Goal: Check status: Check status

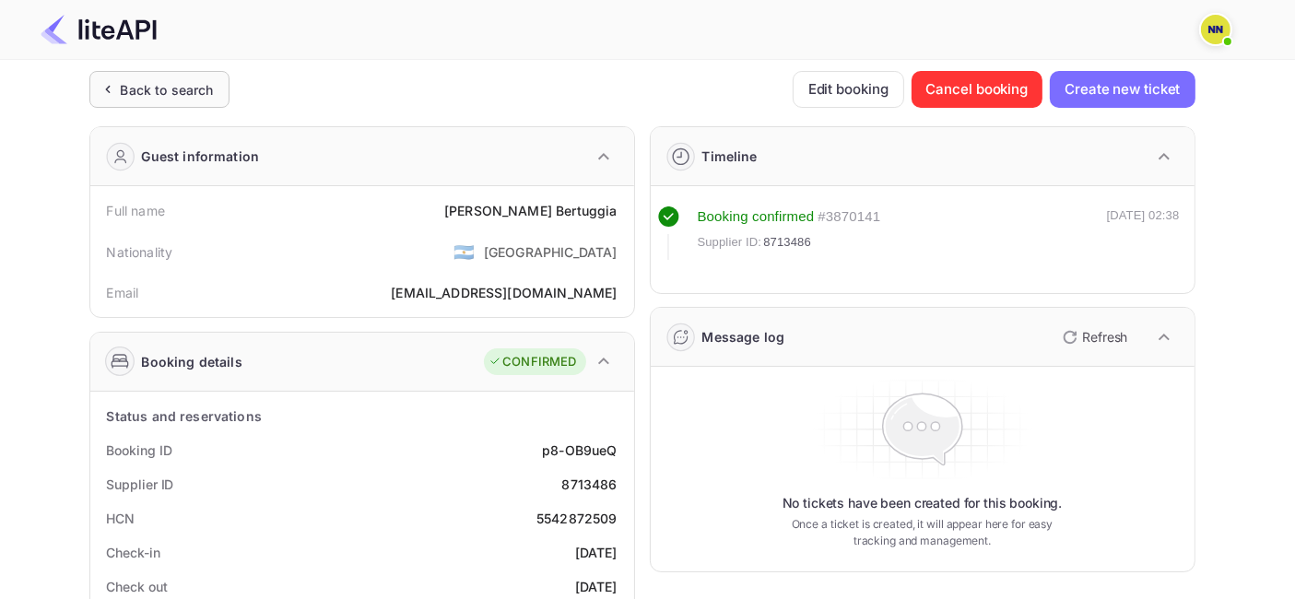
click at [173, 90] on div "Back to search" at bounding box center [167, 89] width 93 height 19
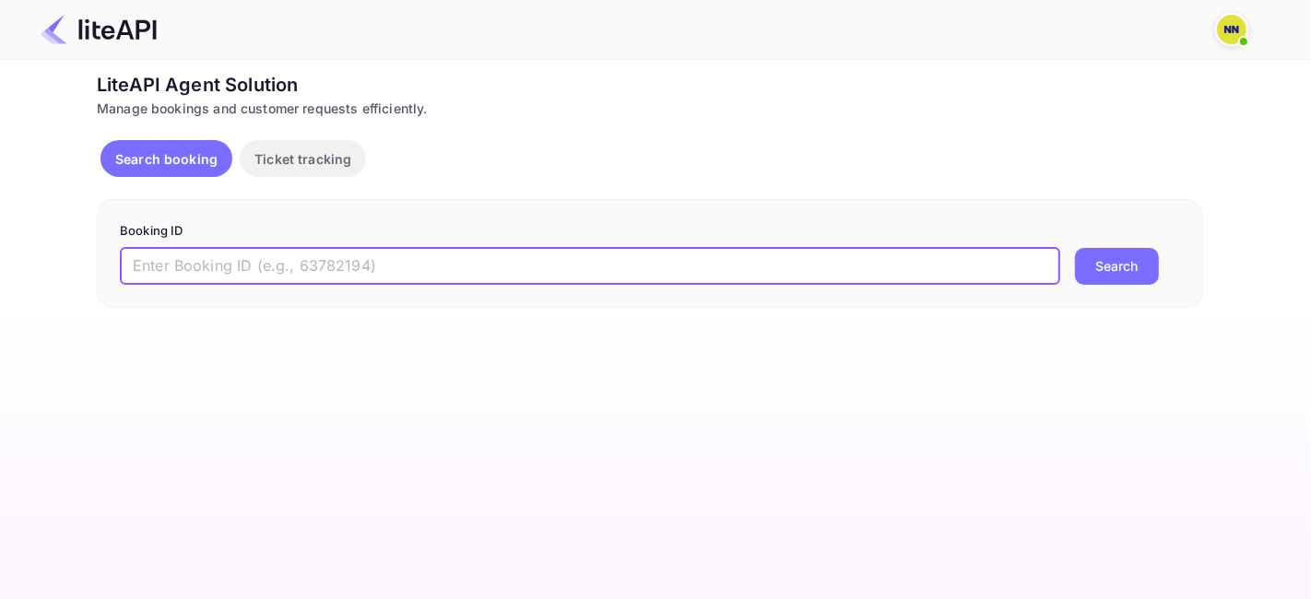
click at [318, 256] on input "text" at bounding box center [590, 266] width 940 height 37
paste input "8872673"
type input "8872673"
click at [1106, 259] on button "Search" at bounding box center [1117, 266] width 84 height 37
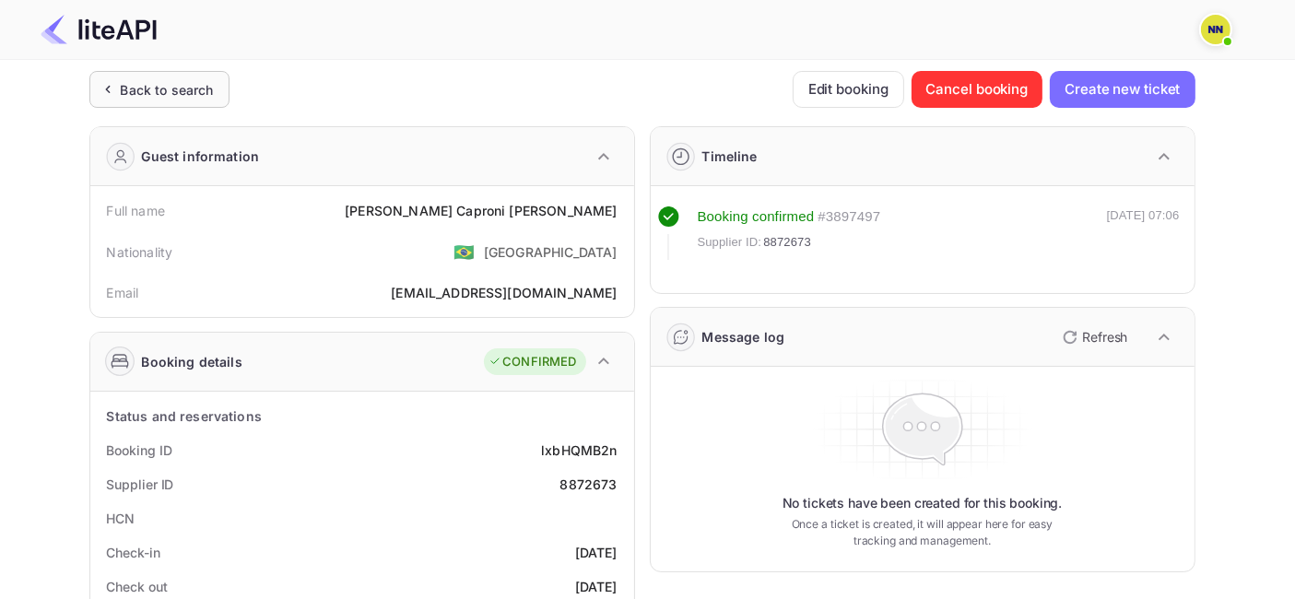
click at [160, 90] on div "Back to search" at bounding box center [167, 89] width 93 height 19
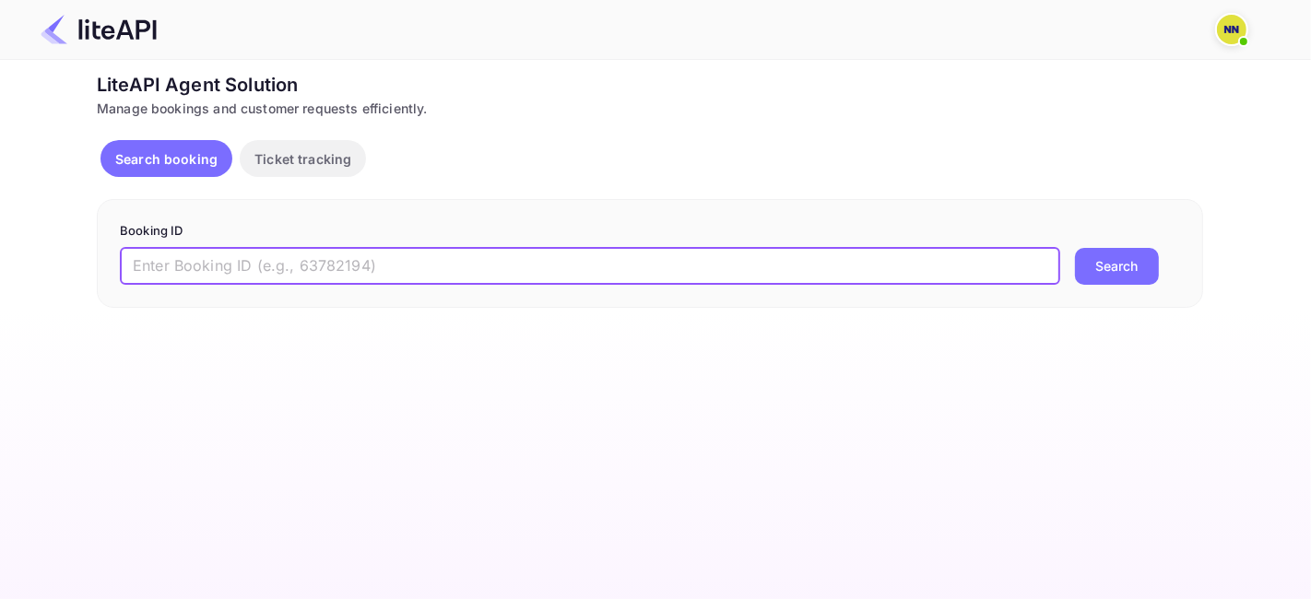
click at [292, 280] on input "text" at bounding box center [590, 266] width 940 height 37
paste input "8872676"
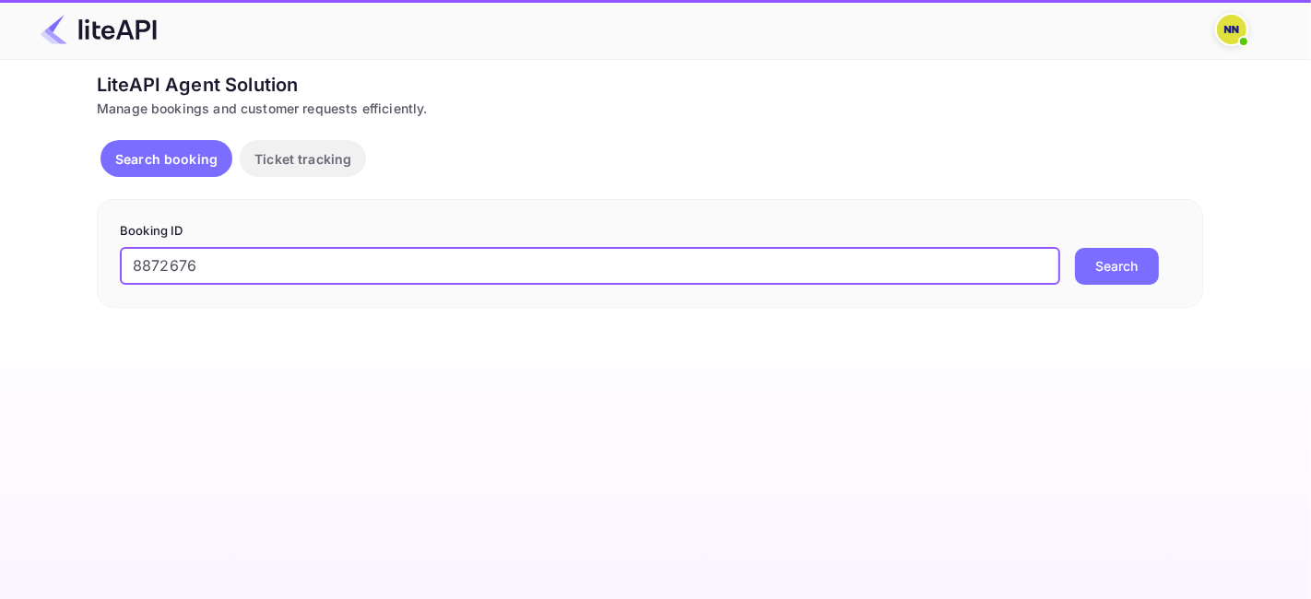
type input "8872676"
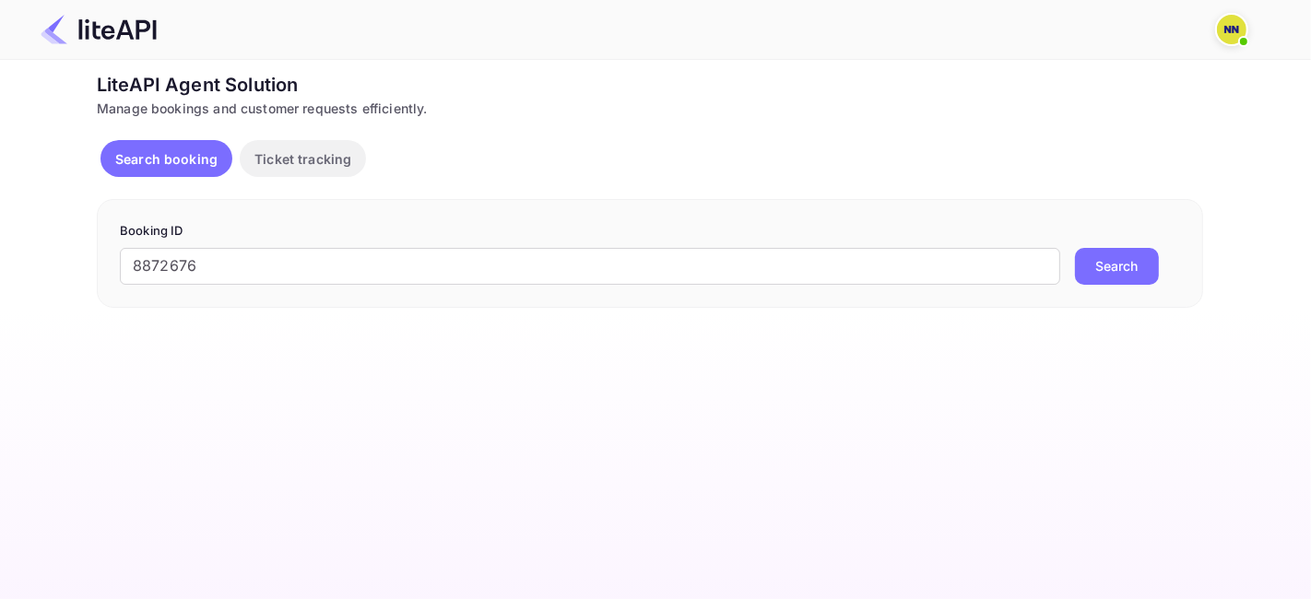
click at [1101, 266] on button "Search" at bounding box center [1117, 266] width 84 height 37
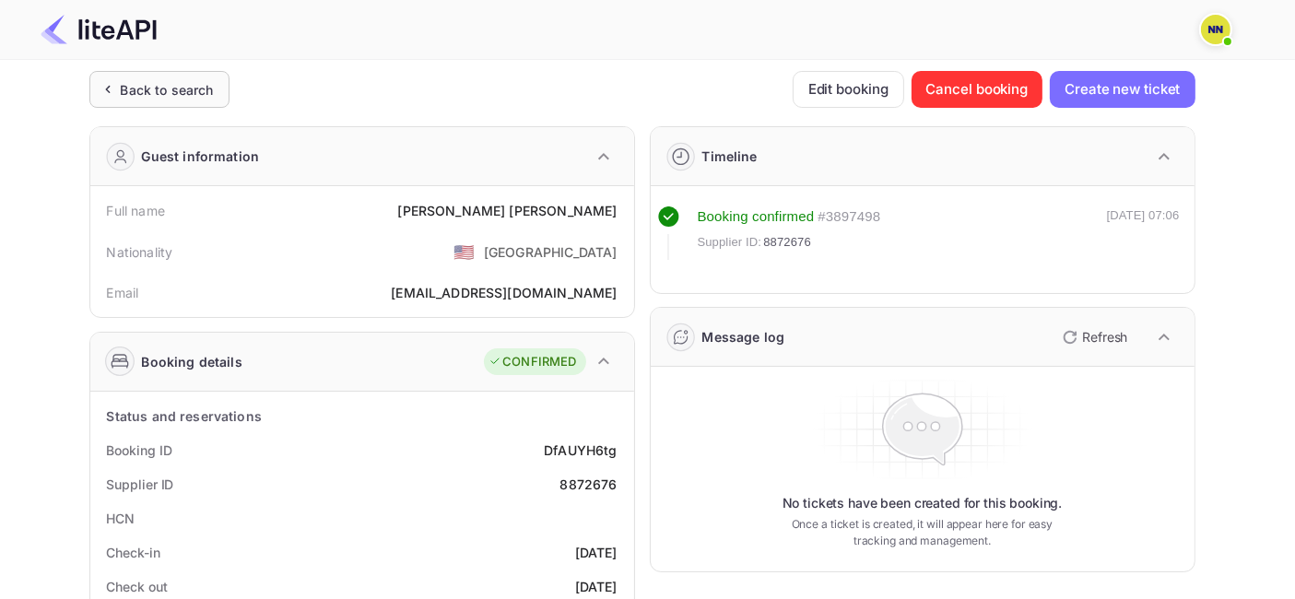
click at [173, 89] on div "Back to search" at bounding box center [167, 89] width 93 height 19
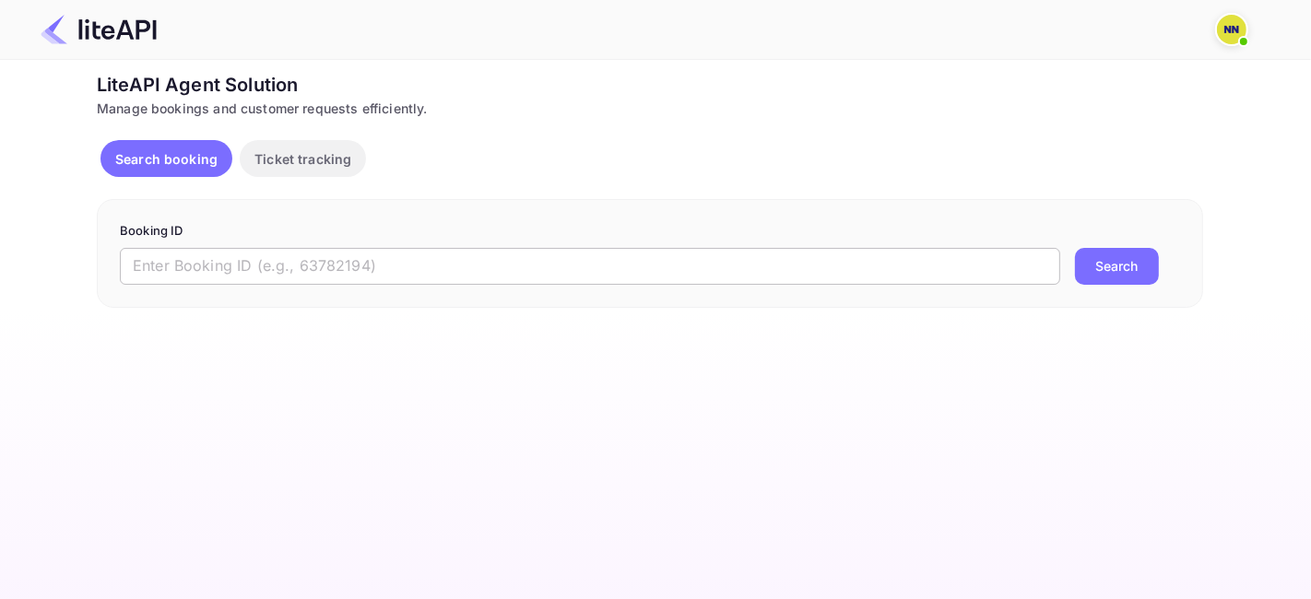
click at [238, 259] on input "text" at bounding box center [590, 266] width 940 height 37
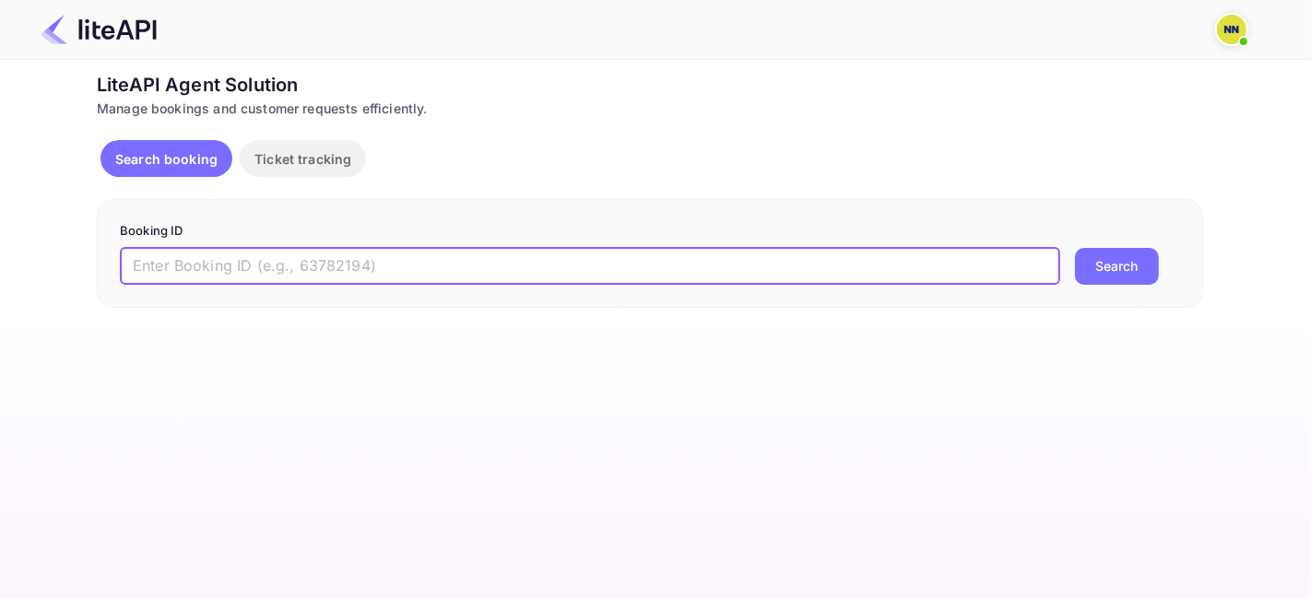
paste input "8872740"
type input "8872740"
click at [1090, 267] on button "Search" at bounding box center [1117, 266] width 84 height 37
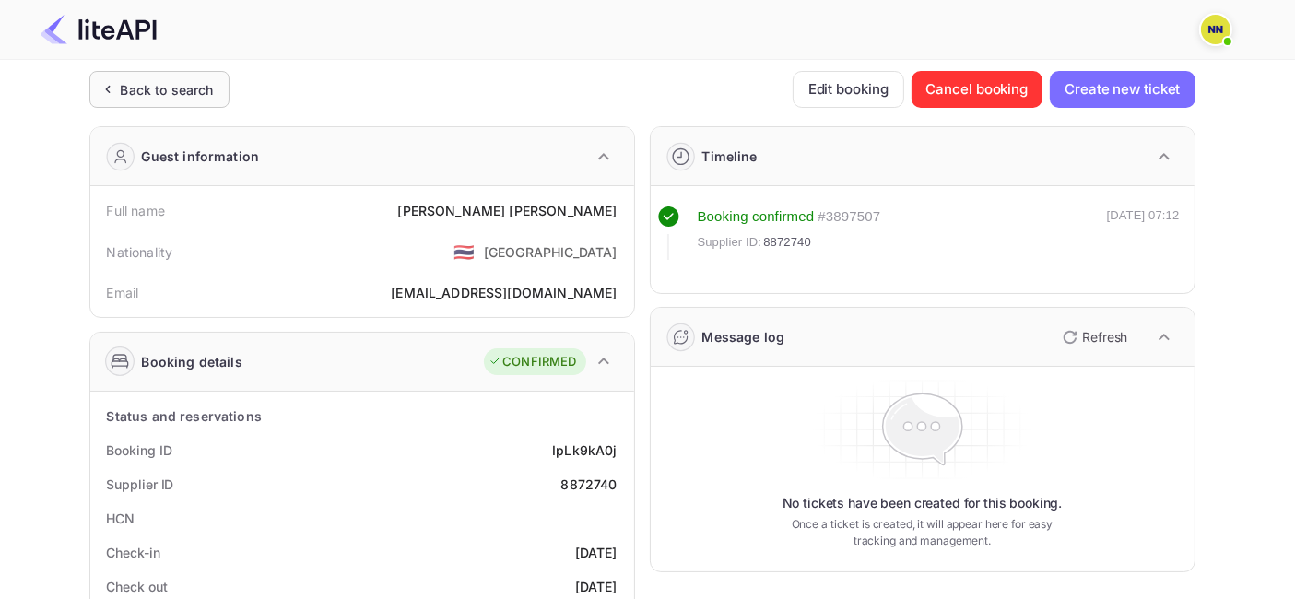
click at [149, 94] on div "Back to search" at bounding box center [167, 89] width 93 height 19
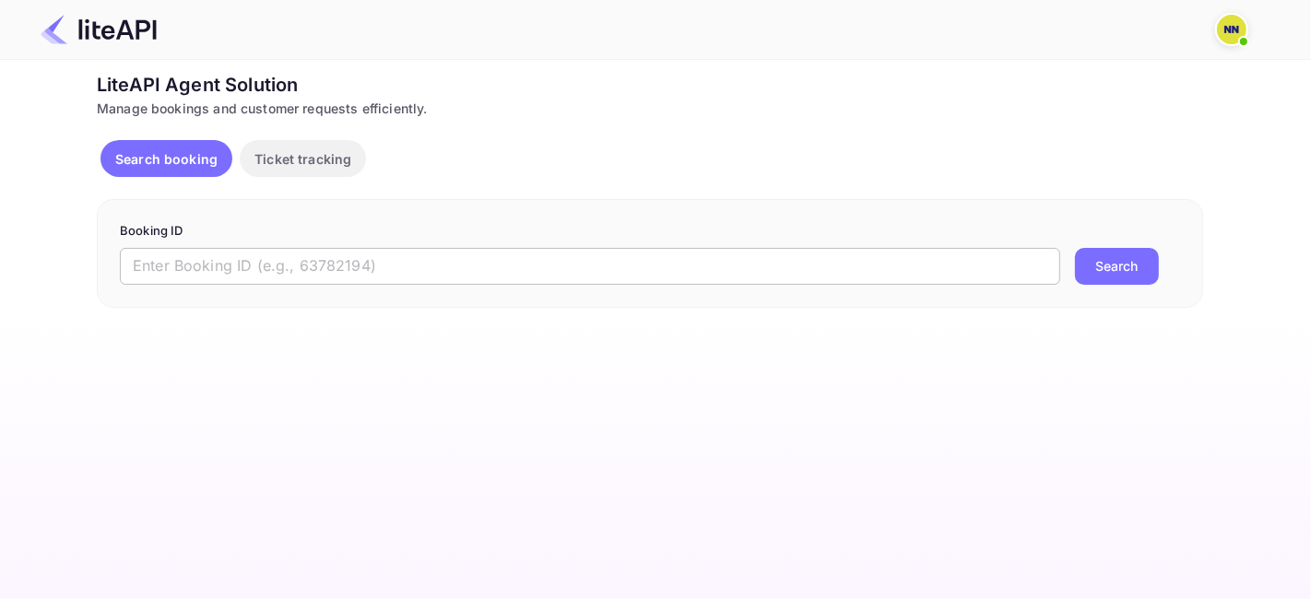
click at [244, 265] on input "text" at bounding box center [590, 266] width 940 height 37
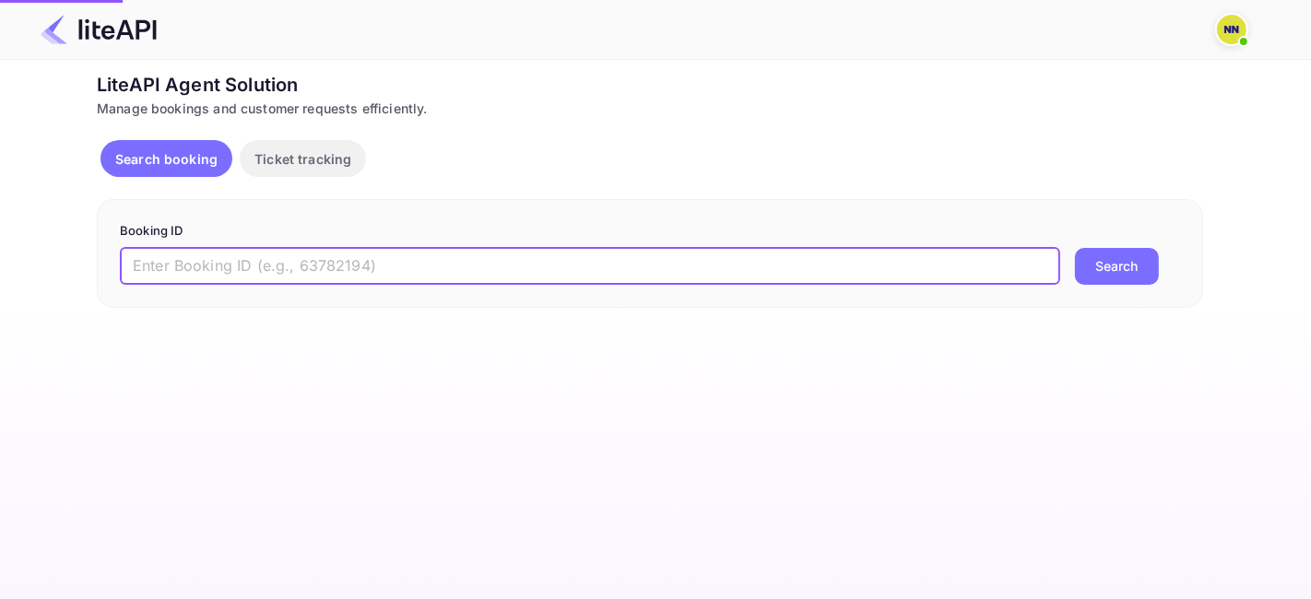
paste input "8872798"
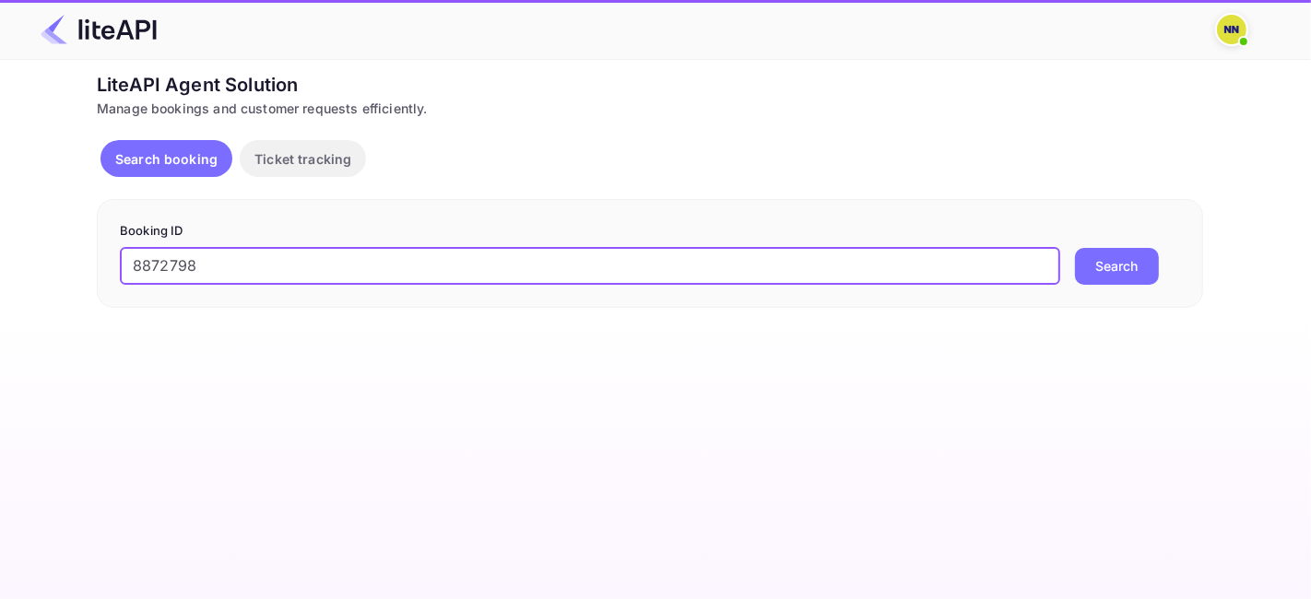
type input "8872798"
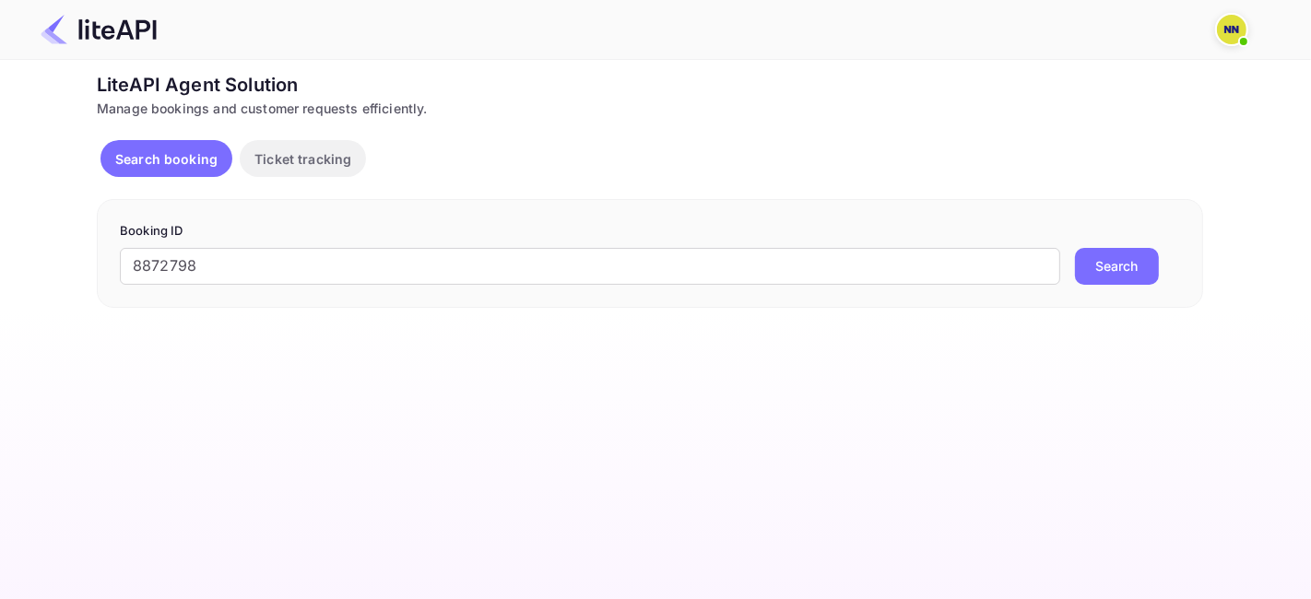
click at [1080, 275] on button "Search" at bounding box center [1117, 266] width 84 height 37
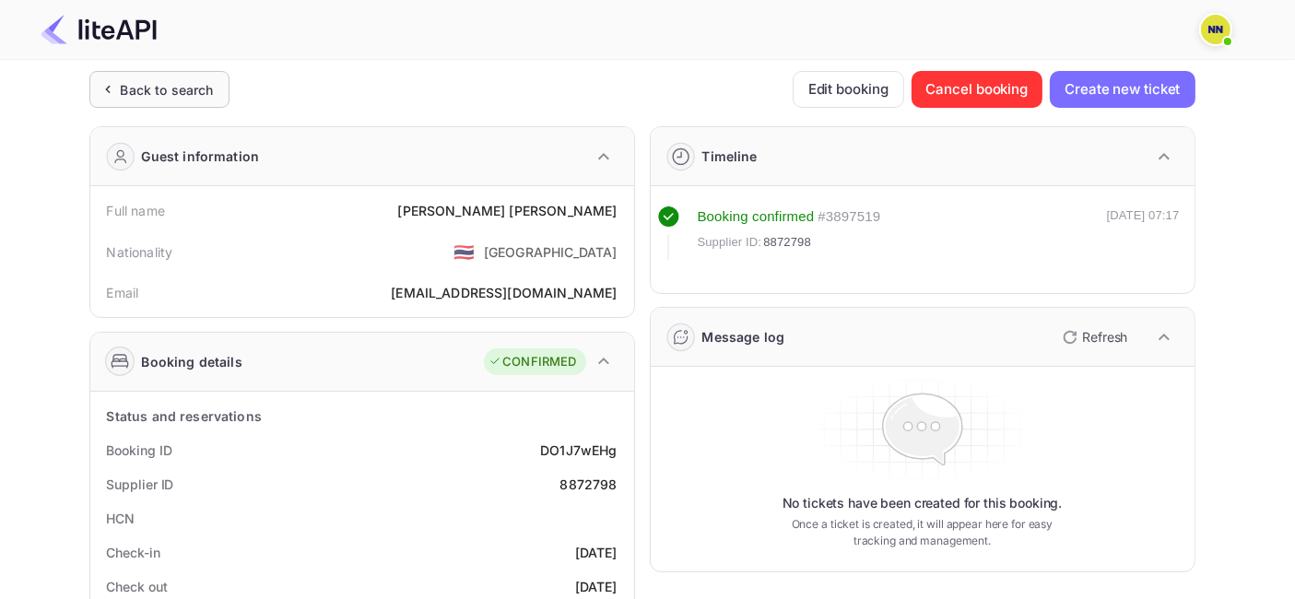
click at [163, 86] on div "Back to search" at bounding box center [167, 89] width 93 height 19
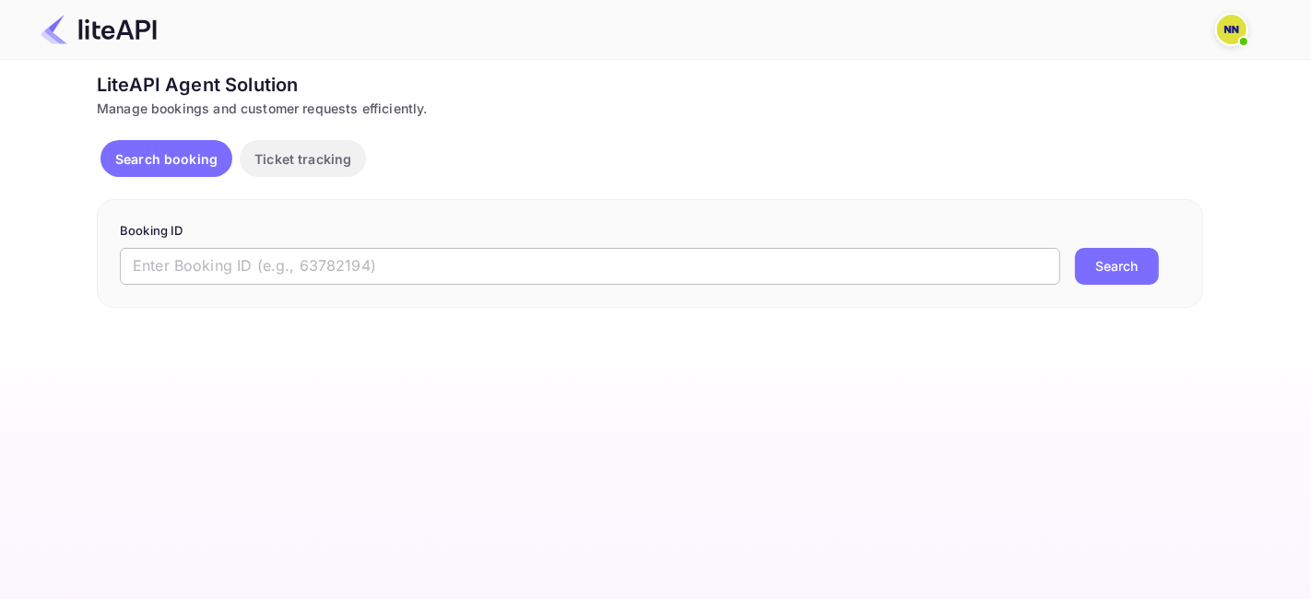
click at [248, 263] on input "text" at bounding box center [590, 266] width 940 height 37
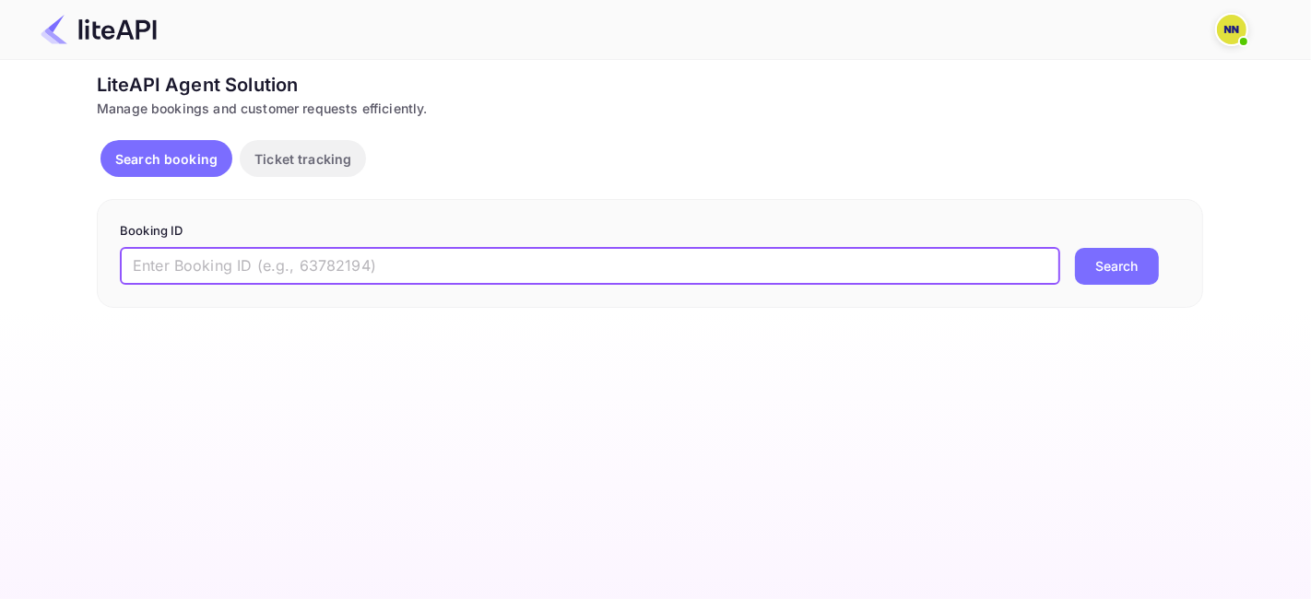
paste input "8889014"
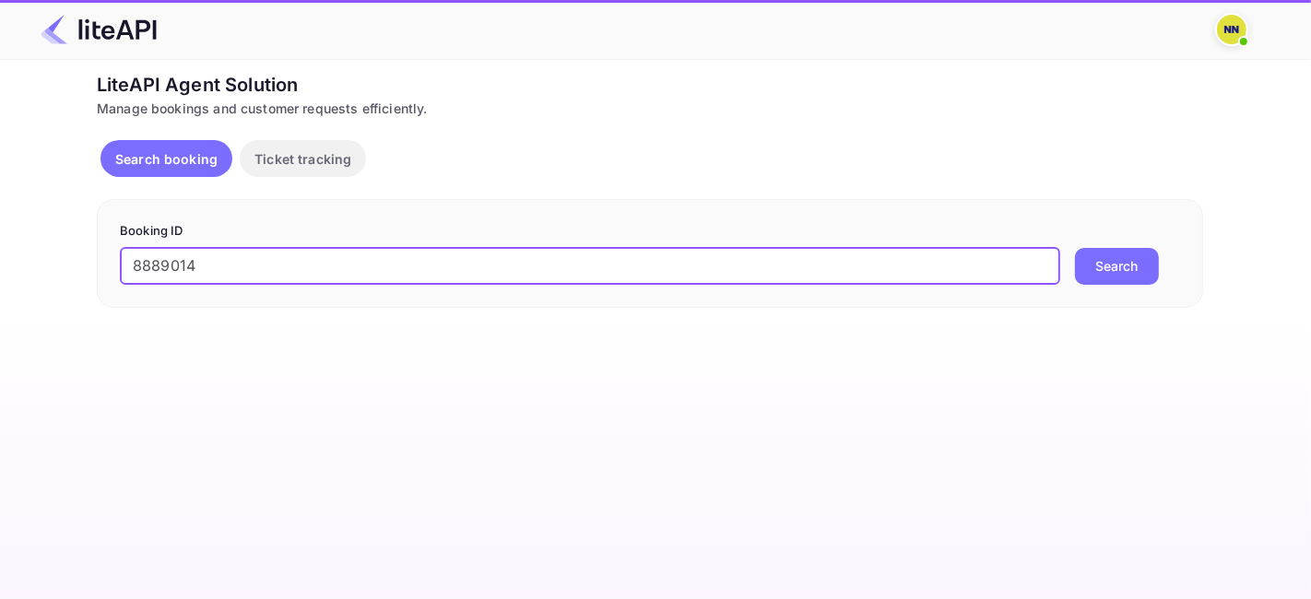
type input "8889014"
click at [1105, 263] on button "Search" at bounding box center [1117, 266] width 84 height 37
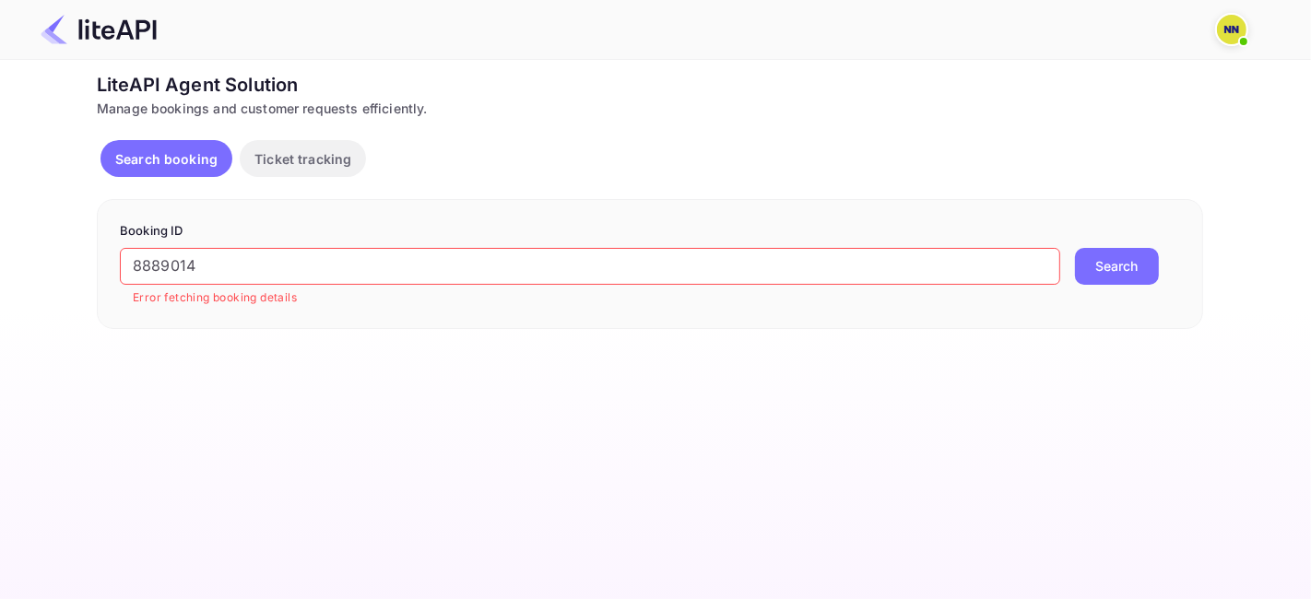
click at [186, 253] on input "8889014" at bounding box center [590, 266] width 940 height 37
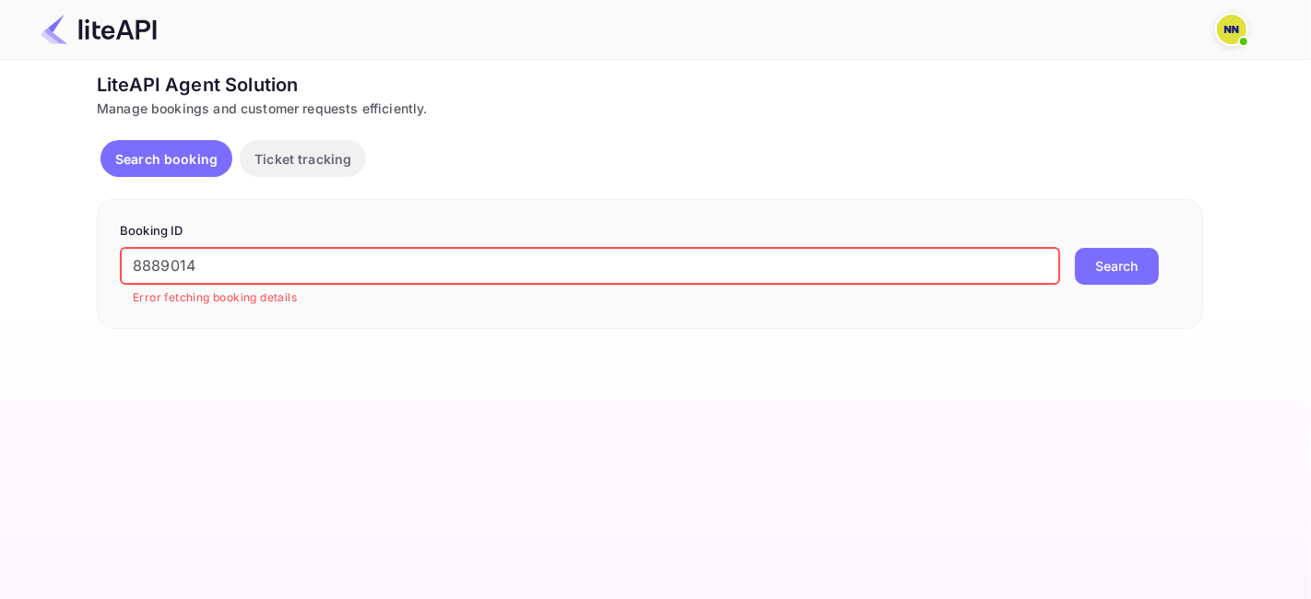
click at [186, 253] on input "8889014" at bounding box center [590, 266] width 940 height 37
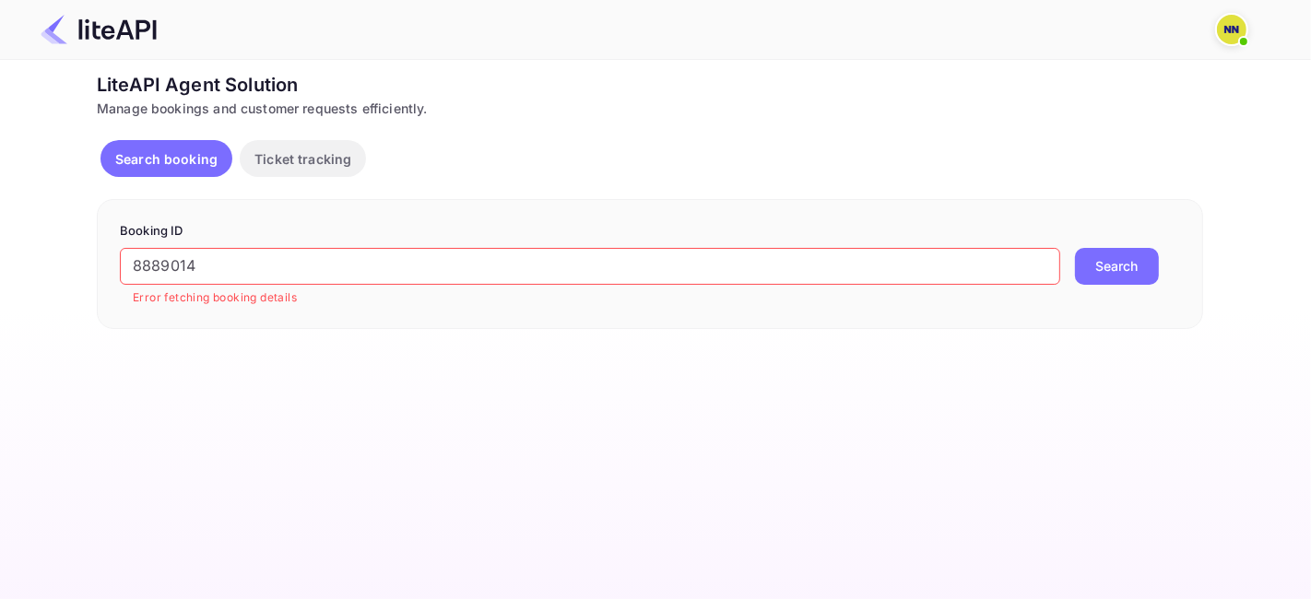
click at [1087, 260] on button "Search" at bounding box center [1117, 266] width 84 height 37
click at [1106, 266] on button "Search" at bounding box center [1117, 266] width 84 height 37
click at [342, 253] on input "text" at bounding box center [590, 266] width 940 height 37
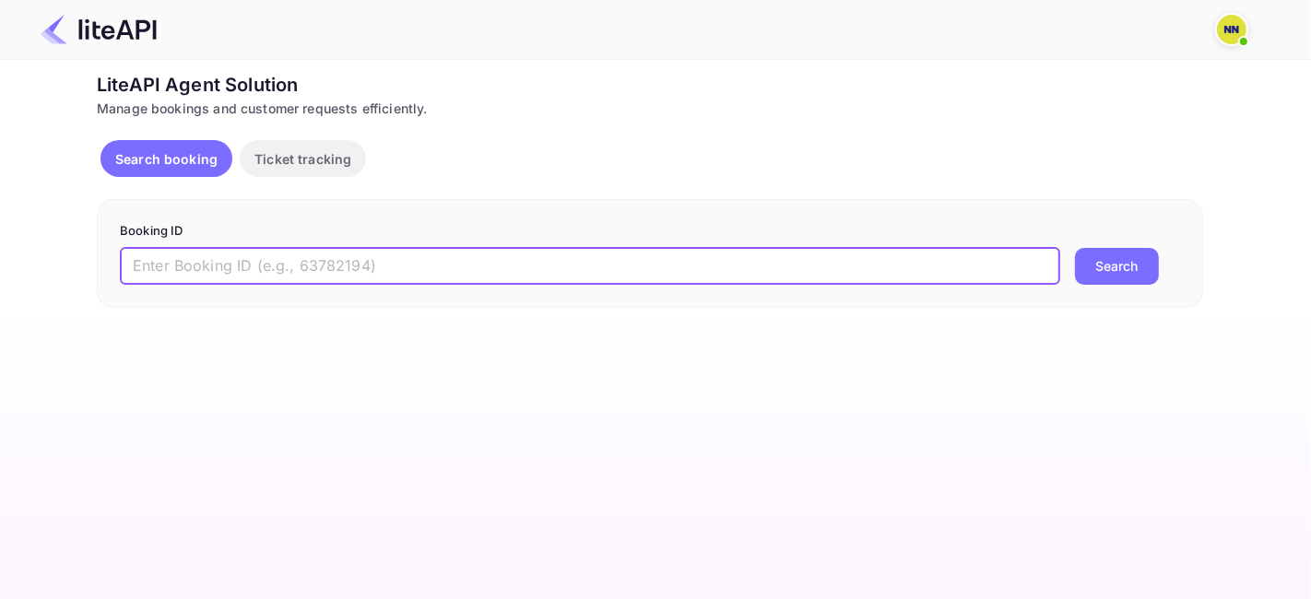
paste input "8889014"
click at [1098, 260] on button "Search" at bounding box center [1117, 266] width 84 height 37
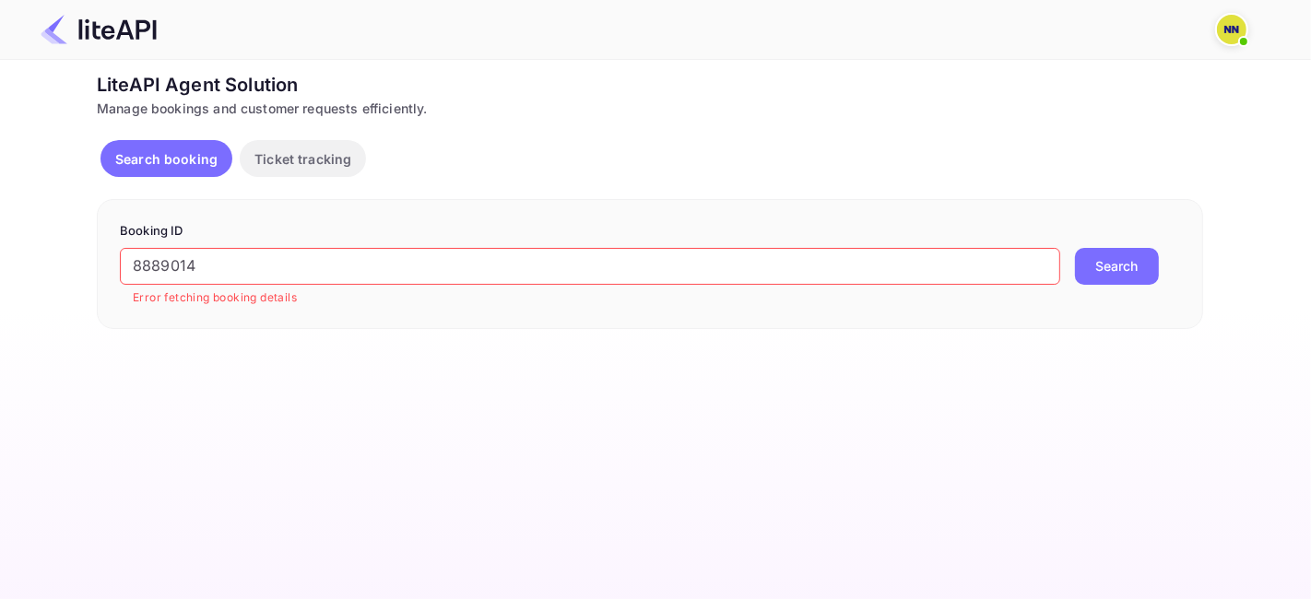
click at [173, 250] on input "8889014" at bounding box center [590, 266] width 940 height 37
click at [171, 250] on input "8889014" at bounding box center [590, 266] width 940 height 37
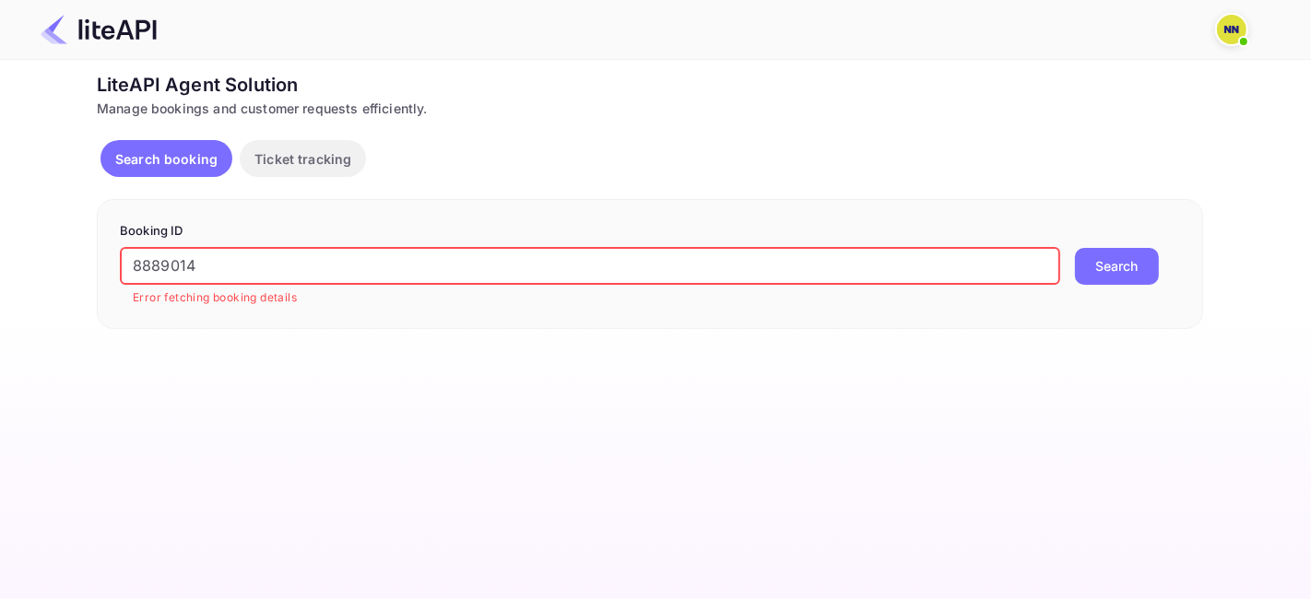
click at [171, 250] on input "8889014" at bounding box center [590, 266] width 940 height 37
paste input "254600"
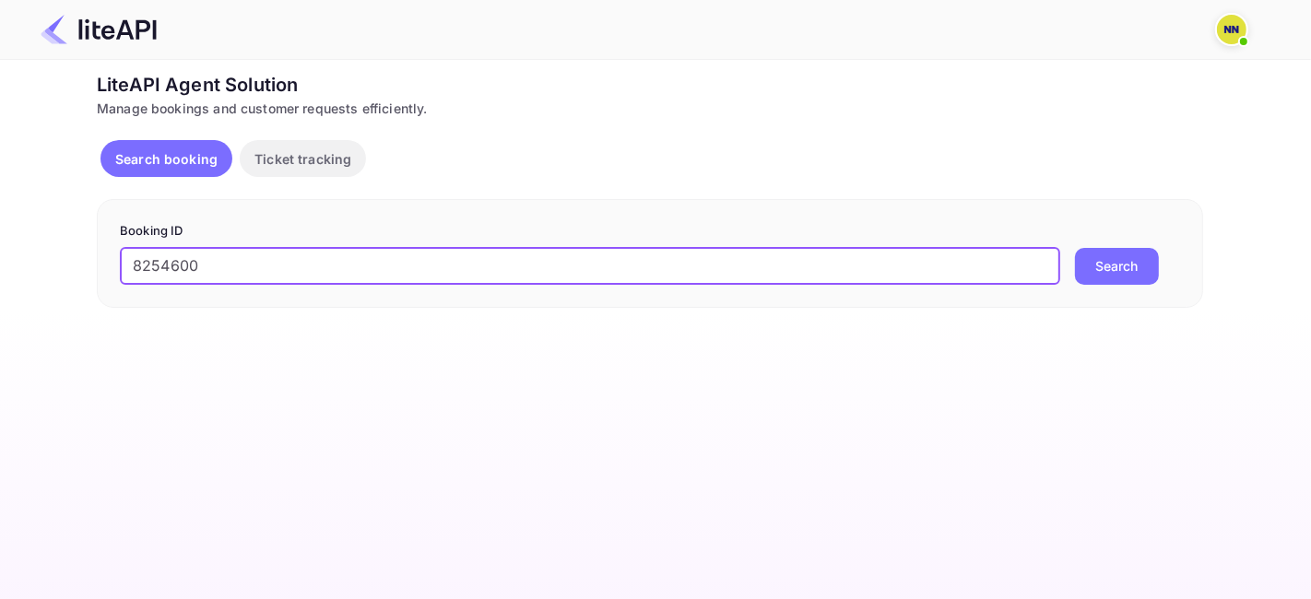
type input "8254600"
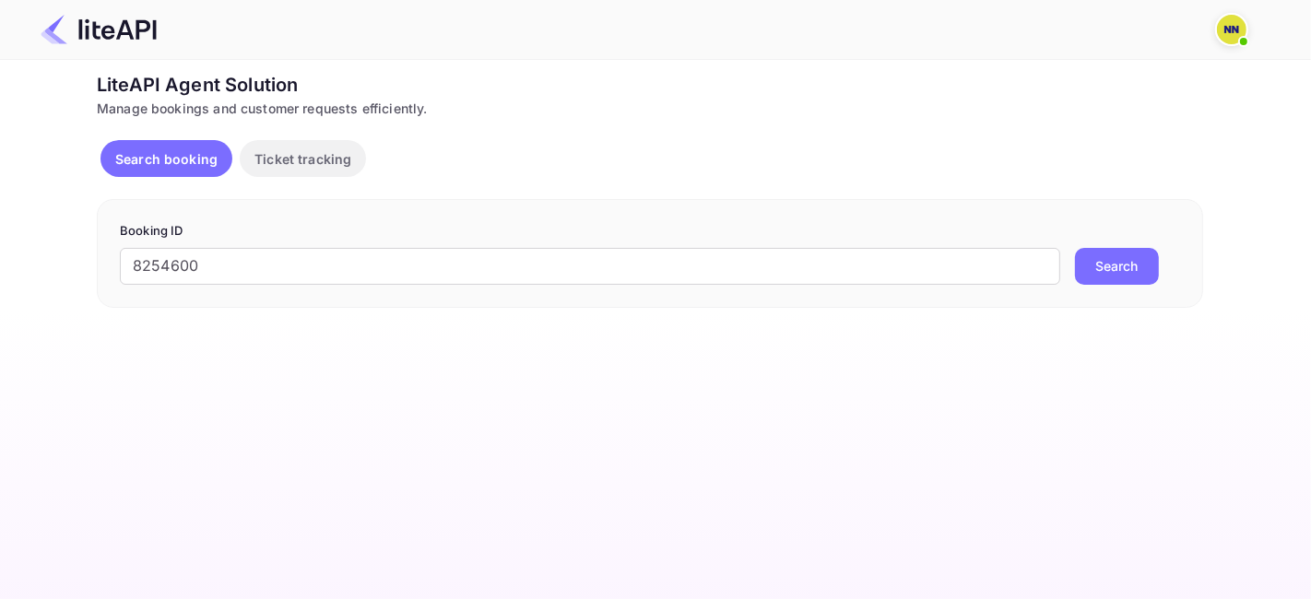
drag, startPoint x: 1093, startPoint y: 265, endPoint x: 1092, endPoint y: 297, distance: 32.3
click at [1098, 265] on button "Search" at bounding box center [1117, 266] width 84 height 37
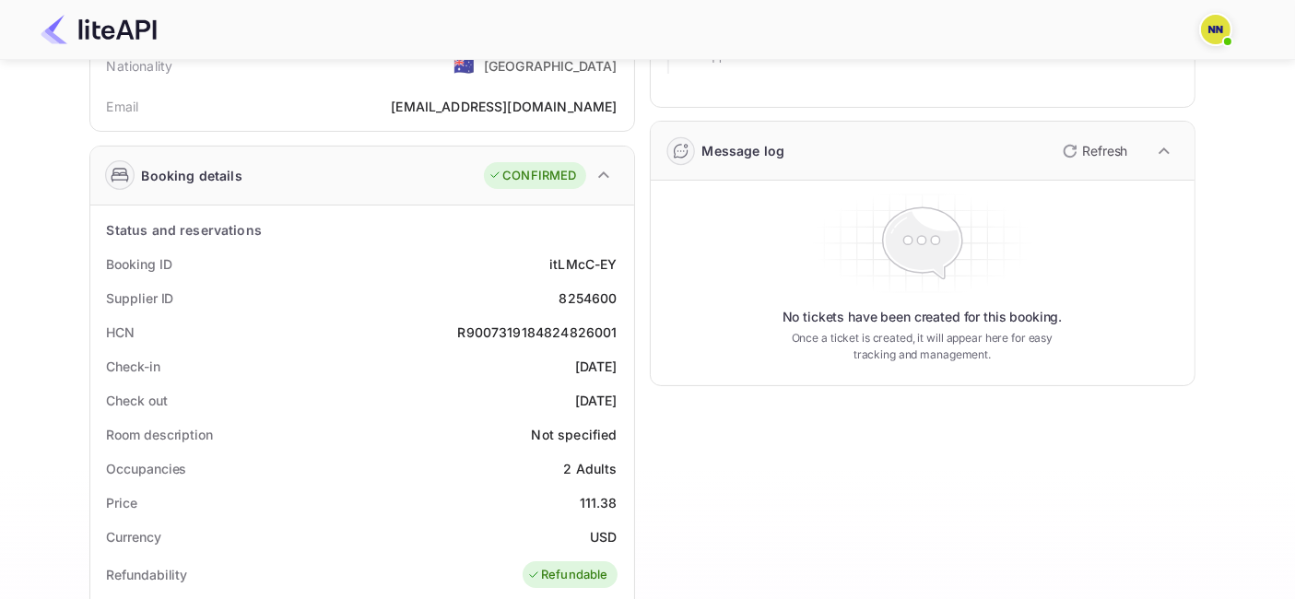
scroll to position [205, 0]
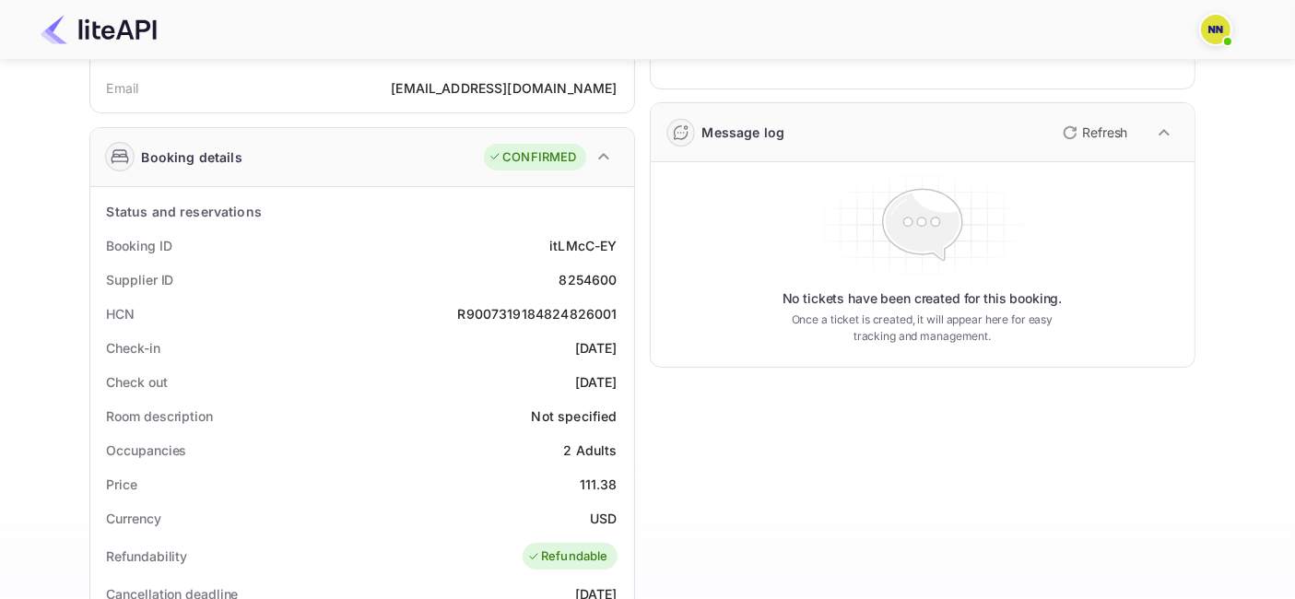
click at [508, 304] on div "R9007319184824826001" at bounding box center [537, 313] width 159 height 19
copy div "R9007319184824826001"
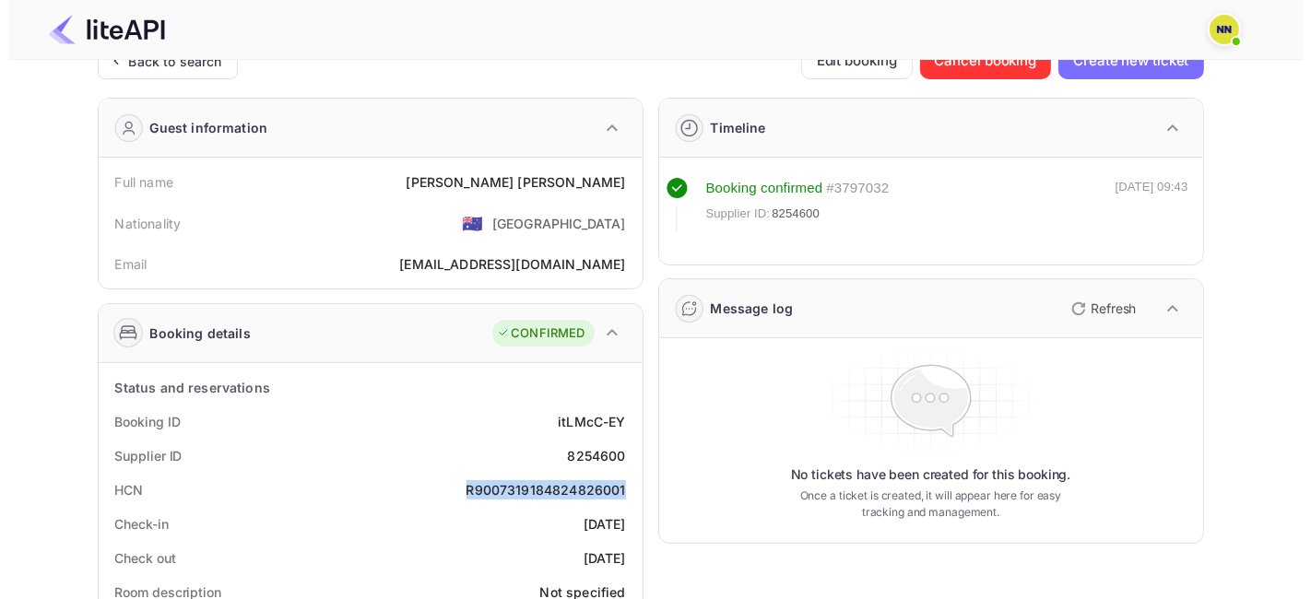
scroll to position [0, 0]
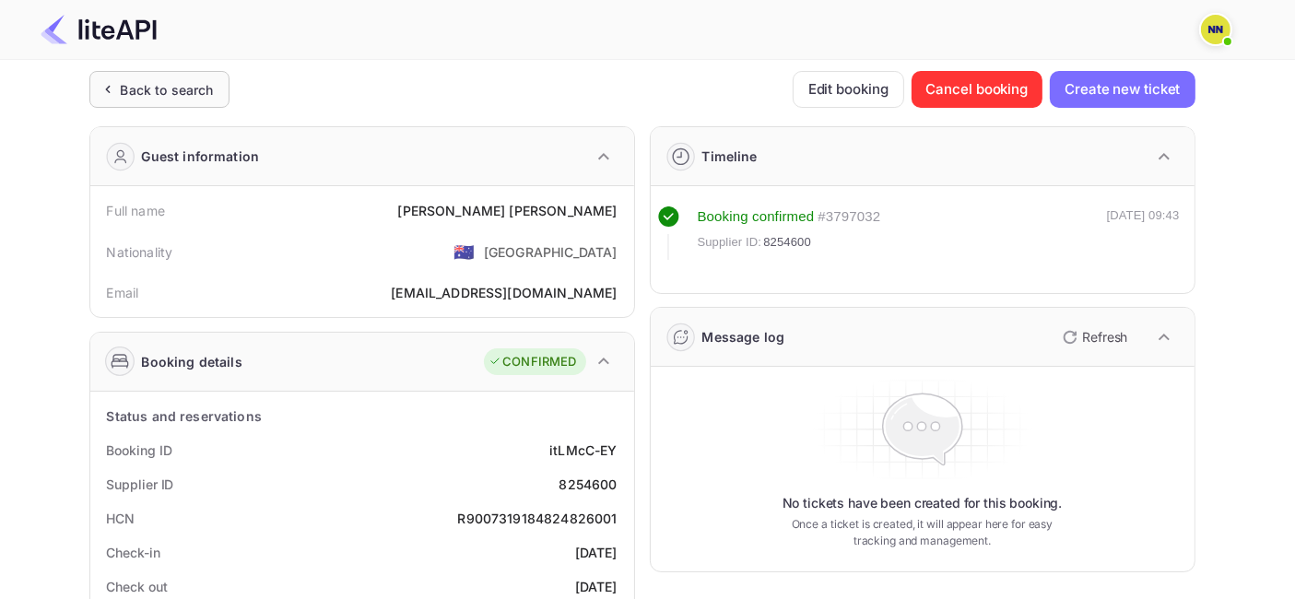
click at [183, 87] on div "Back to search" at bounding box center [167, 89] width 93 height 19
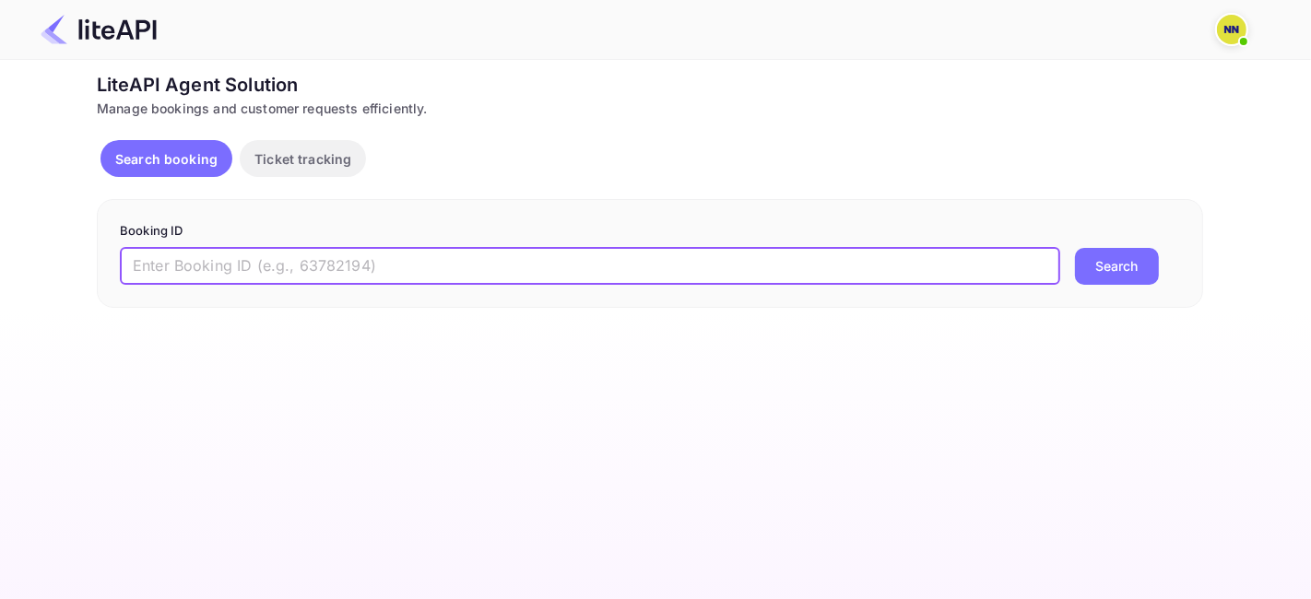
click at [287, 262] on input "text" at bounding box center [590, 266] width 940 height 37
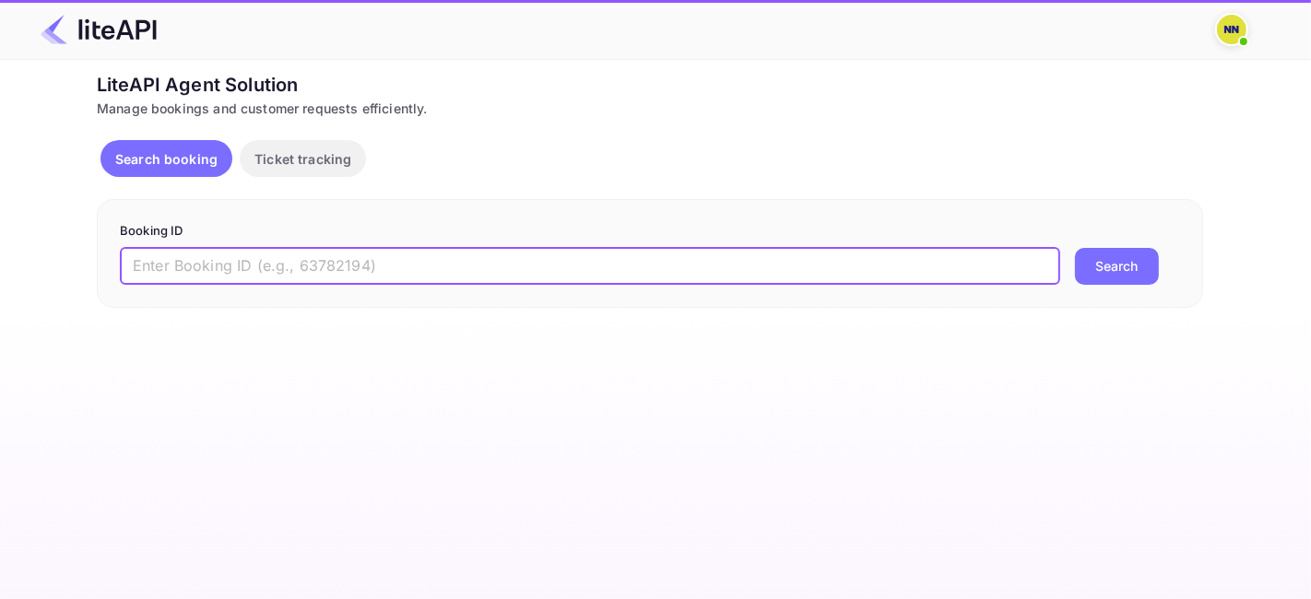
paste input "8889877"
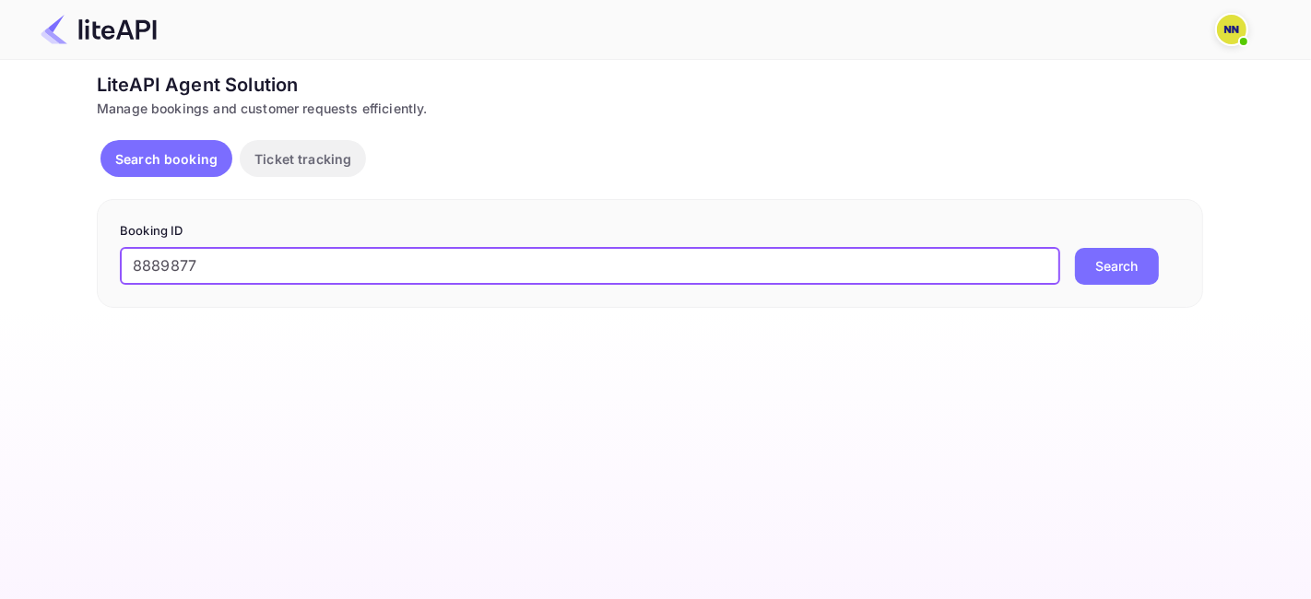
type input "8889877"
click at [1110, 267] on button "Search" at bounding box center [1117, 266] width 84 height 37
click at [302, 267] on input "text" at bounding box center [590, 266] width 940 height 37
click at [1115, 268] on button "Search" at bounding box center [1117, 266] width 84 height 37
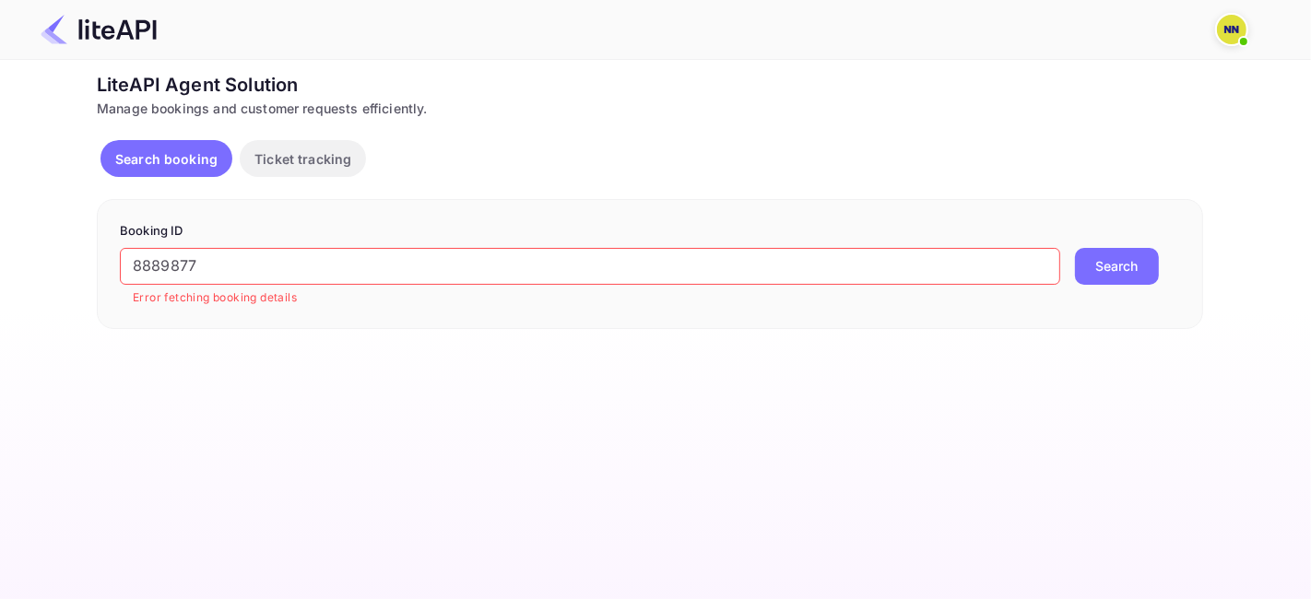
click at [166, 251] on input "8889877" at bounding box center [590, 266] width 940 height 37
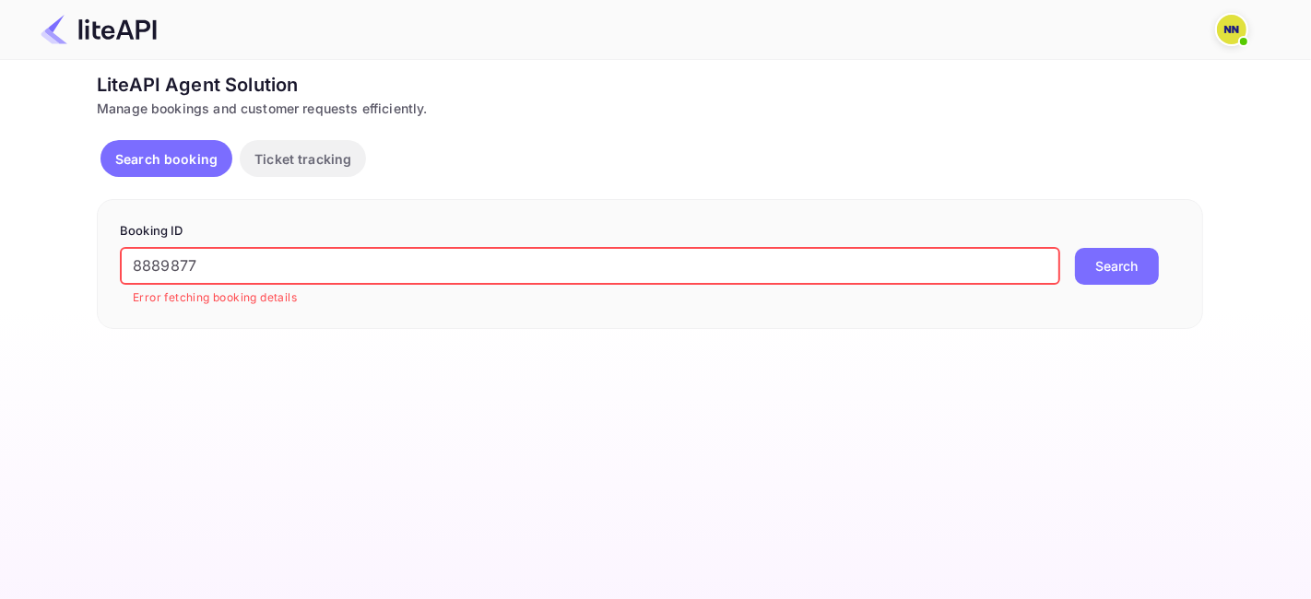
click at [166, 255] on input "8889877" at bounding box center [590, 266] width 940 height 37
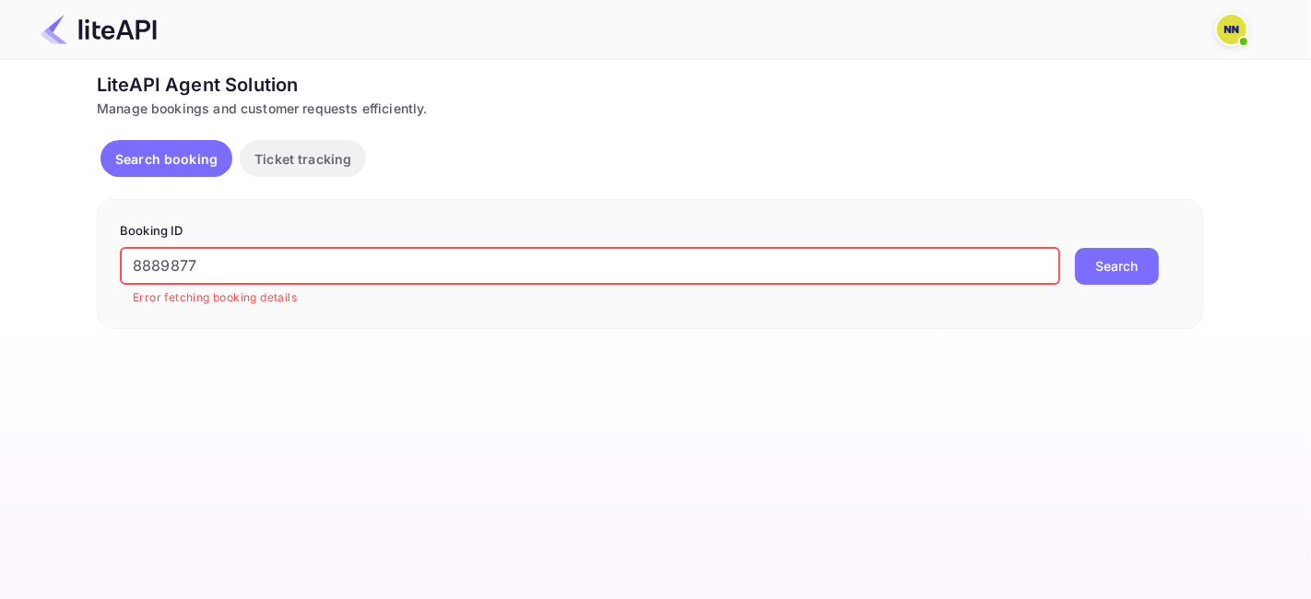
paste input "956"
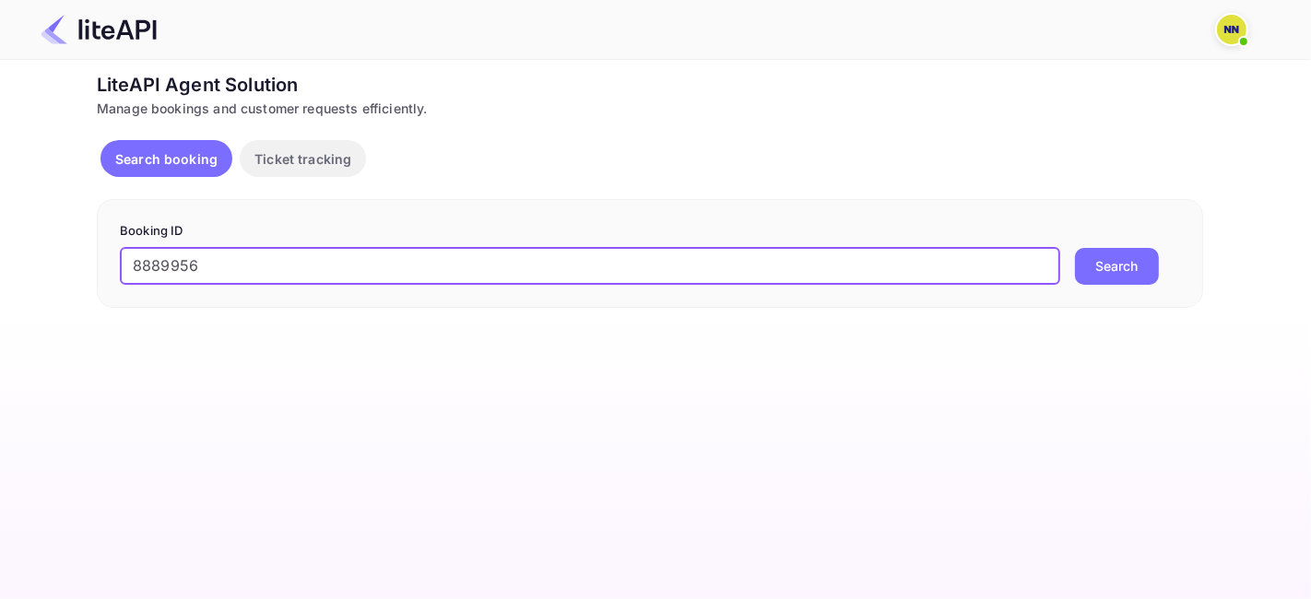
click at [1091, 272] on button "Search" at bounding box center [1117, 266] width 84 height 37
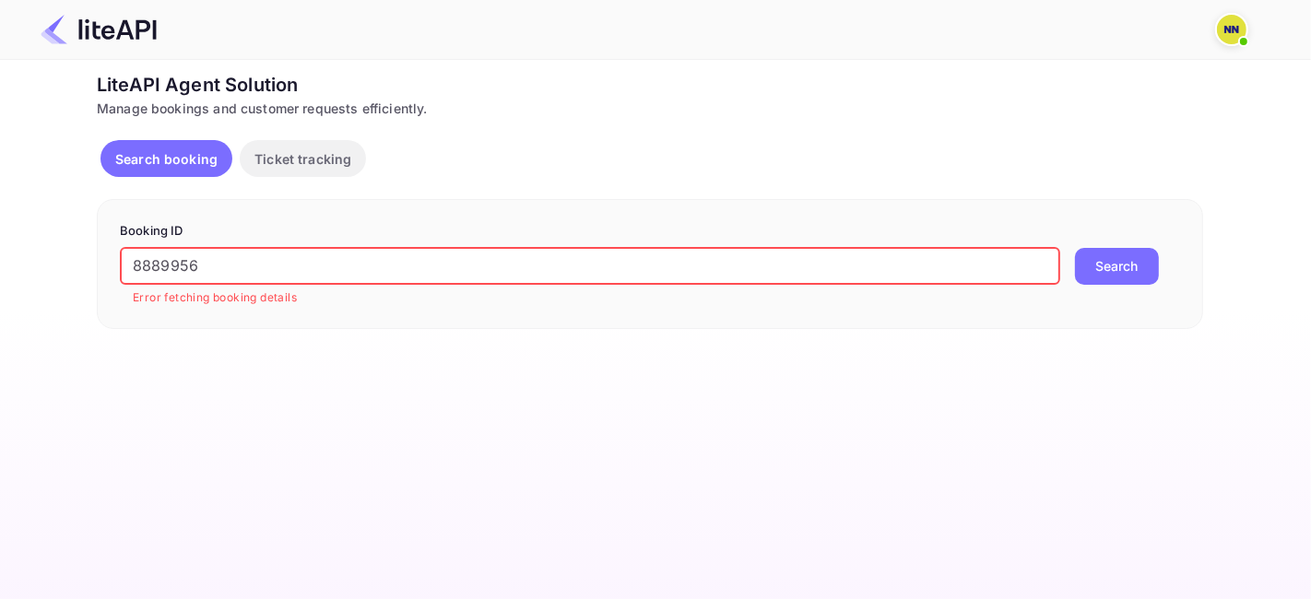
click at [186, 267] on input "8889956" at bounding box center [590, 266] width 940 height 37
paste input "90010"
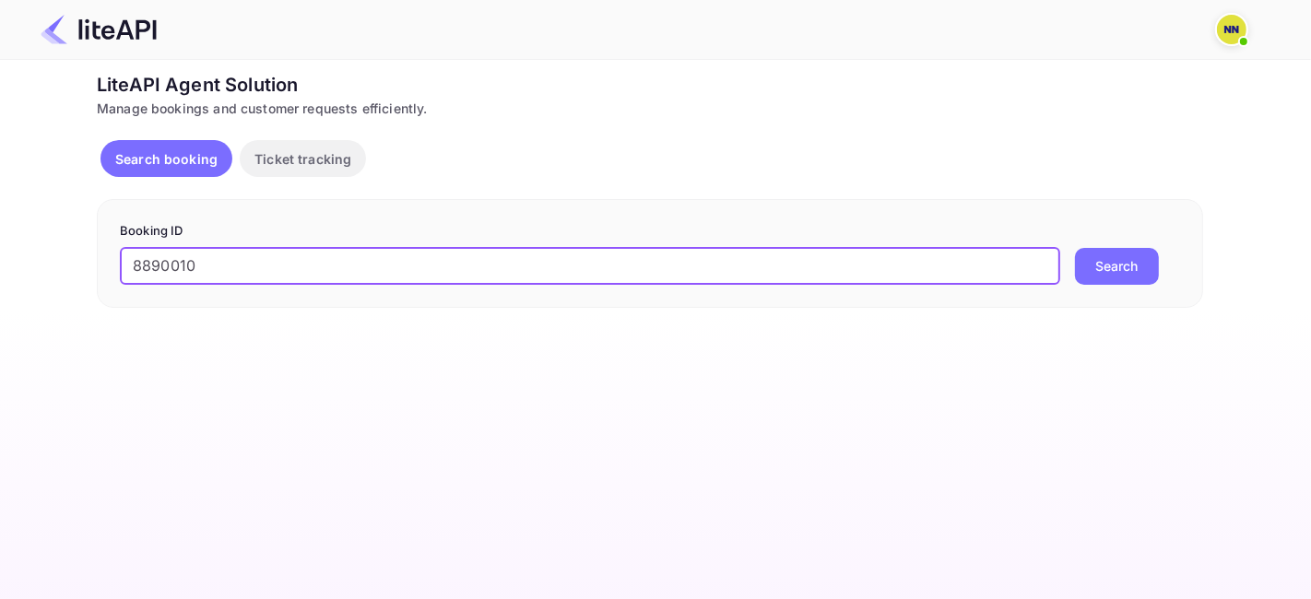
type input "8890010"
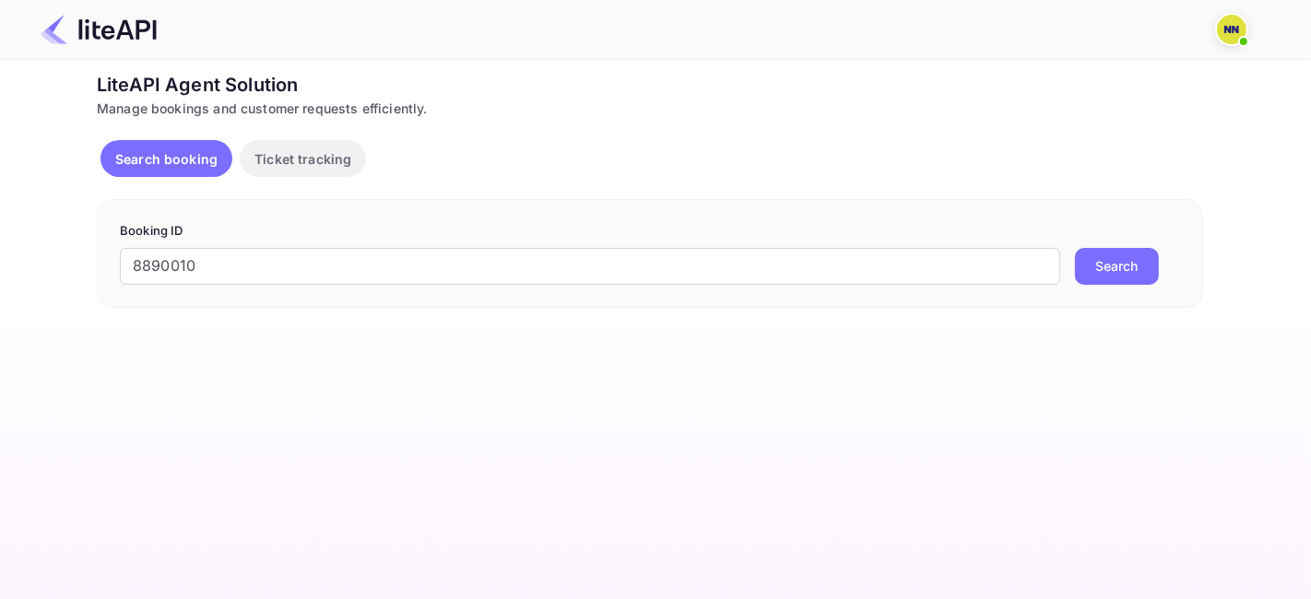
click at [1114, 259] on button "Search" at bounding box center [1117, 266] width 84 height 37
click at [133, 157] on p "Search booking" at bounding box center [166, 158] width 102 height 19
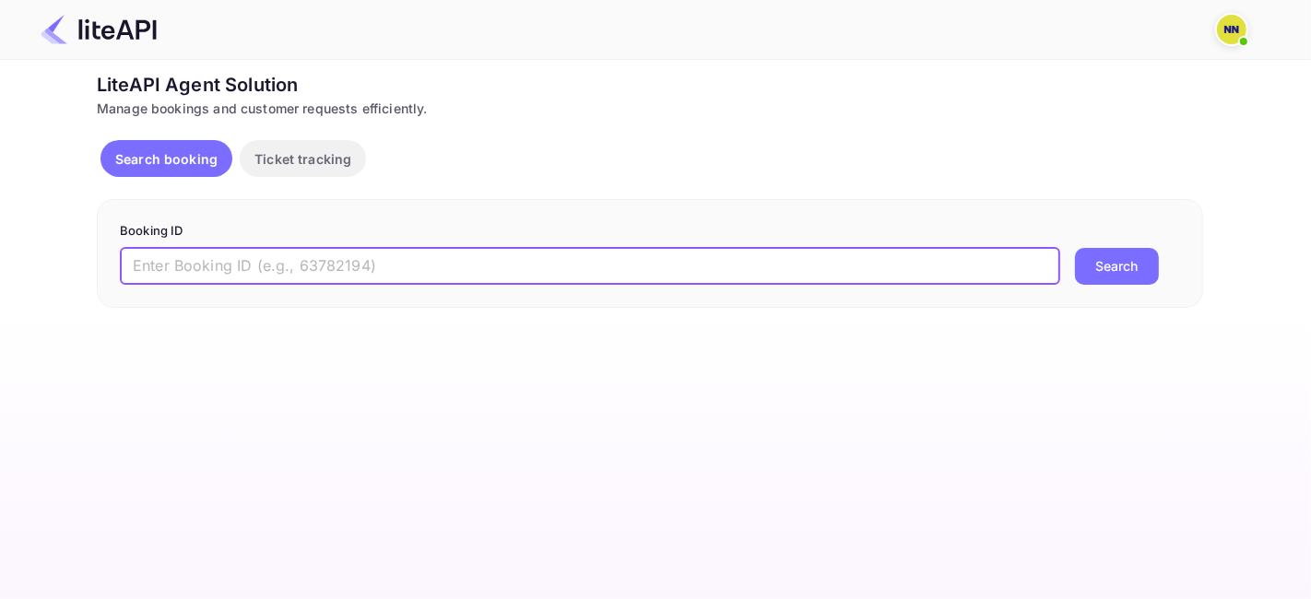
click at [231, 267] on input "text" at bounding box center [590, 266] width 940 height 37
paste input "8890010"
drag, startPoint x: 1117, startPoint y: 265, endPoint x: 1097, endPoint y: 283, distance: 27.4
click at [1114, 267] on button "Search" at bounding box center [1117, 266] width 84 height 37
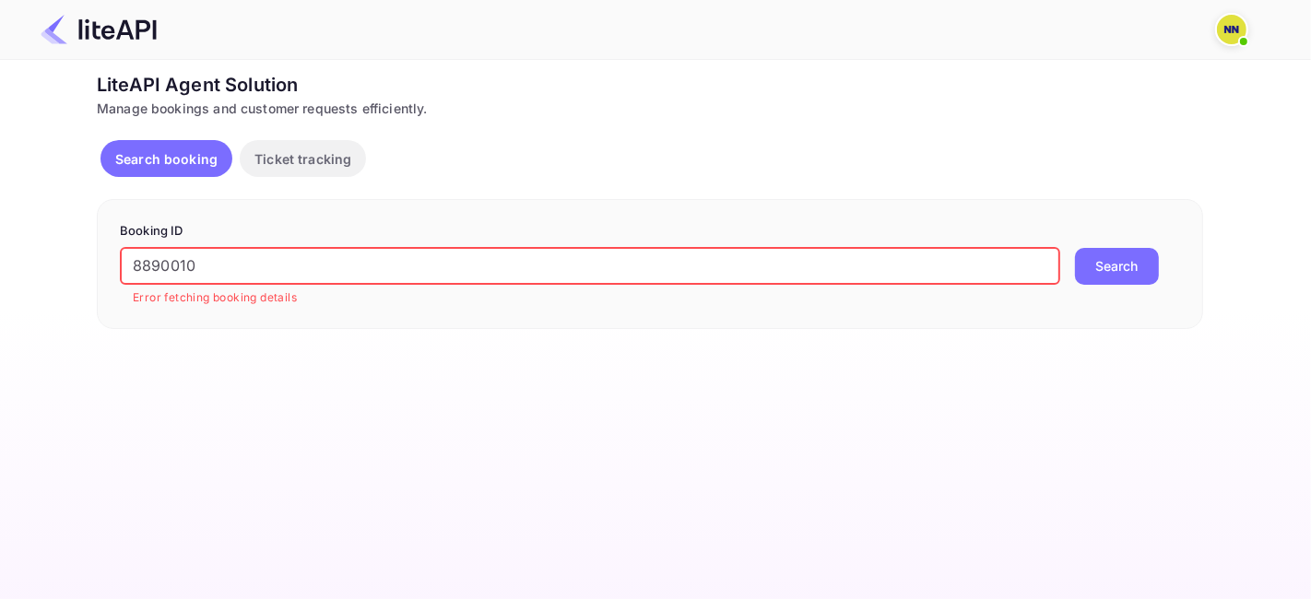
click at [178, 266] on input "8890010" at bounding box center [590, 266] width 940 height 37
paste input "113"
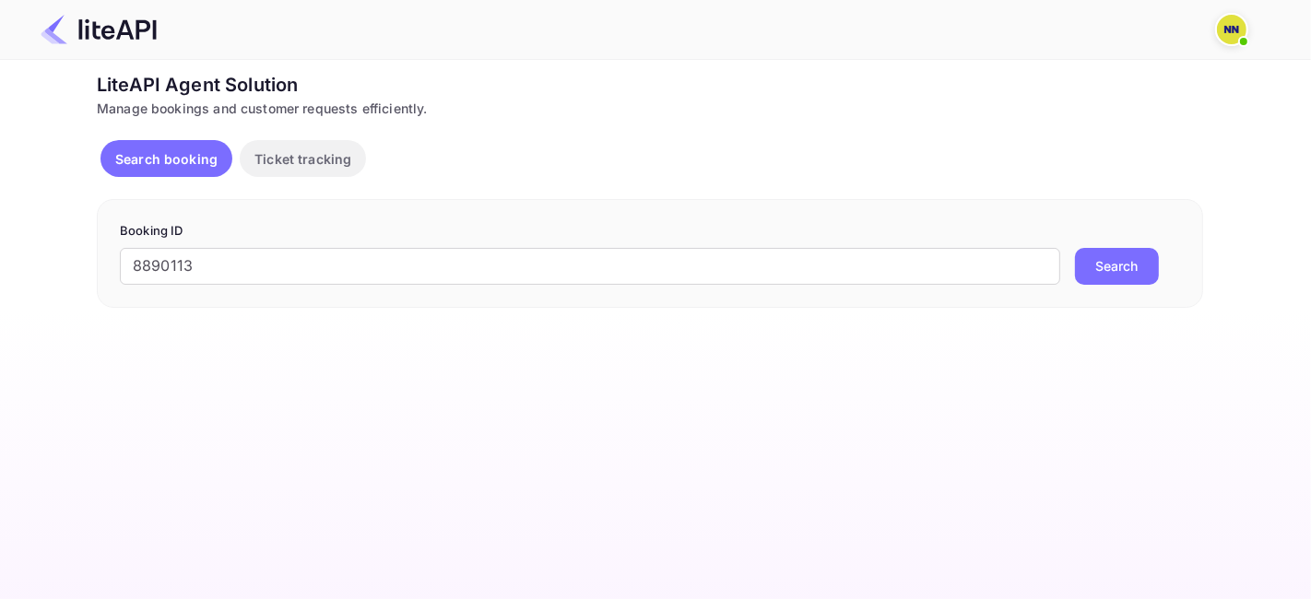
click at [1101, 269] on button "Search" at bounding box center [1117, 266] width 84 height 37
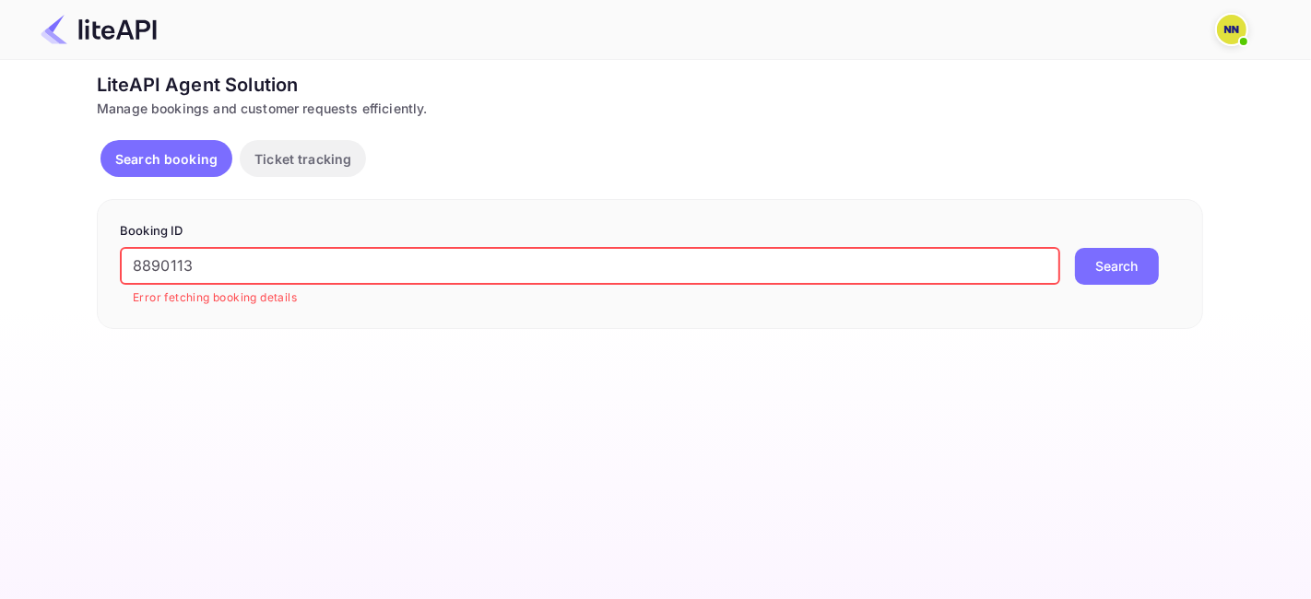
click at [150, 277] on input "8890113" at bounding box center [590, 266] width 940 height 37
paste input "52"
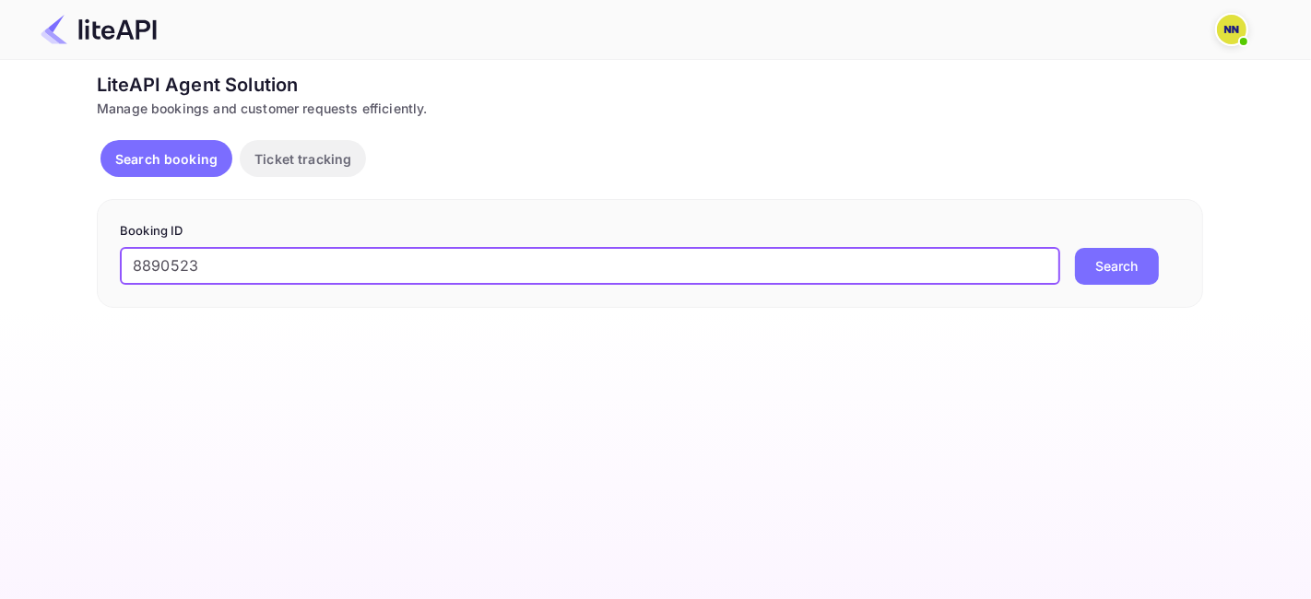
type input "8890523"
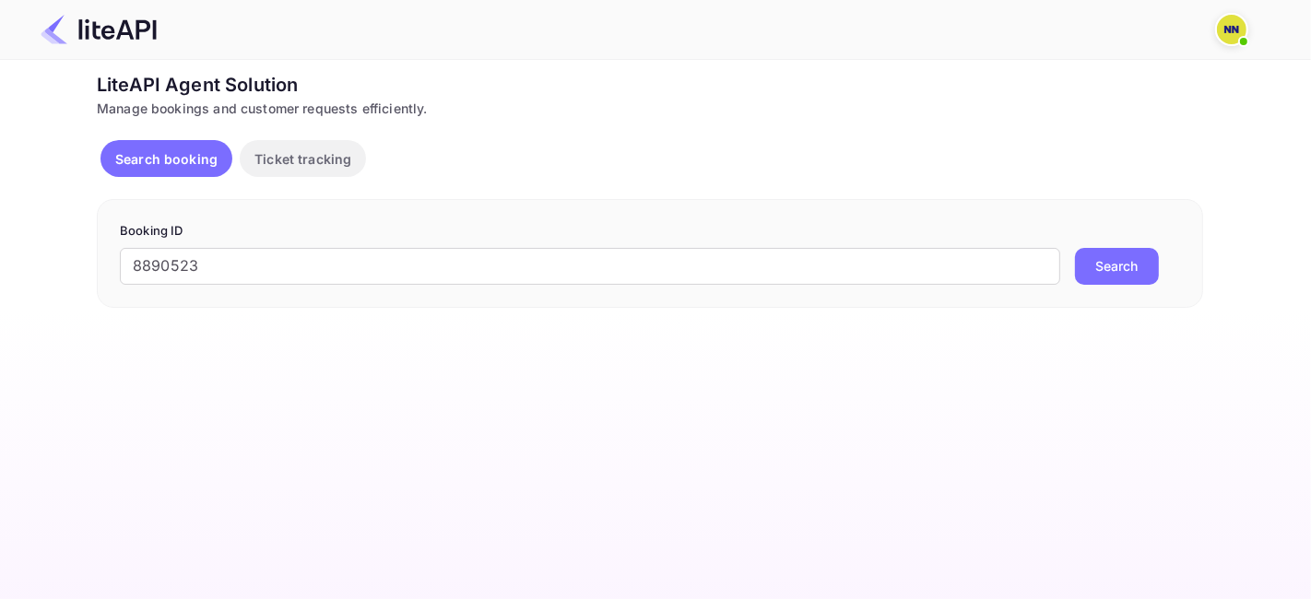
click at [1085, 273] on button "Search" at bounding box center [1117, 266] width 84 height 37
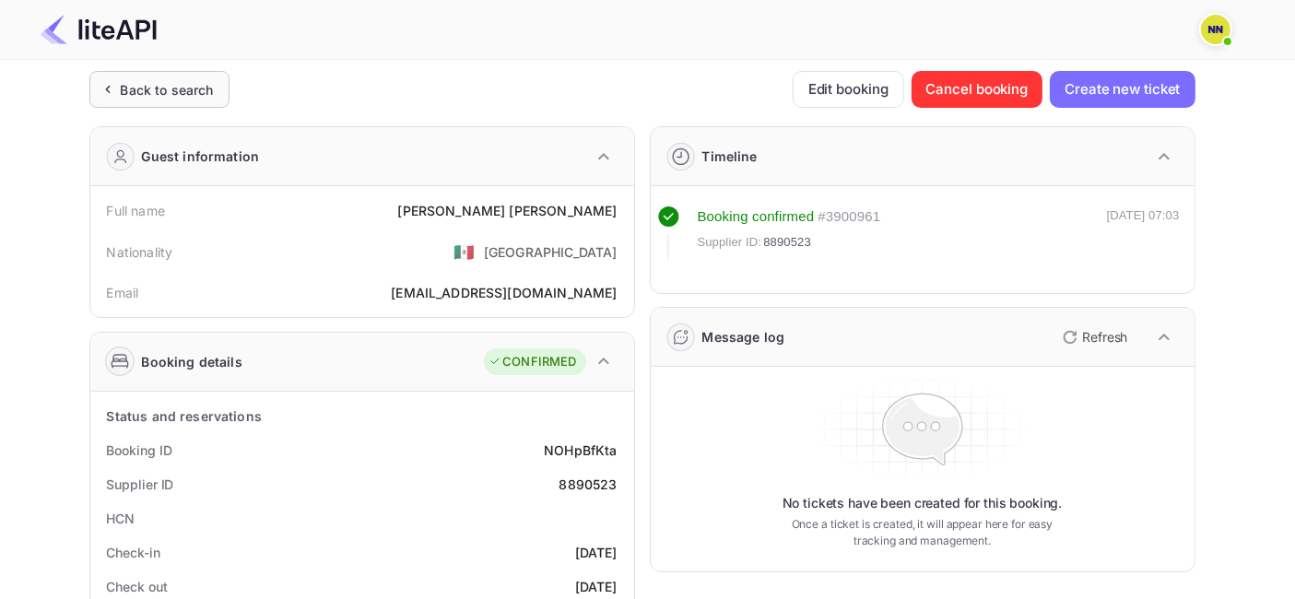
click at [192, 103] on div "Back to search" at bounding box center [159, 89] width 140 height 37
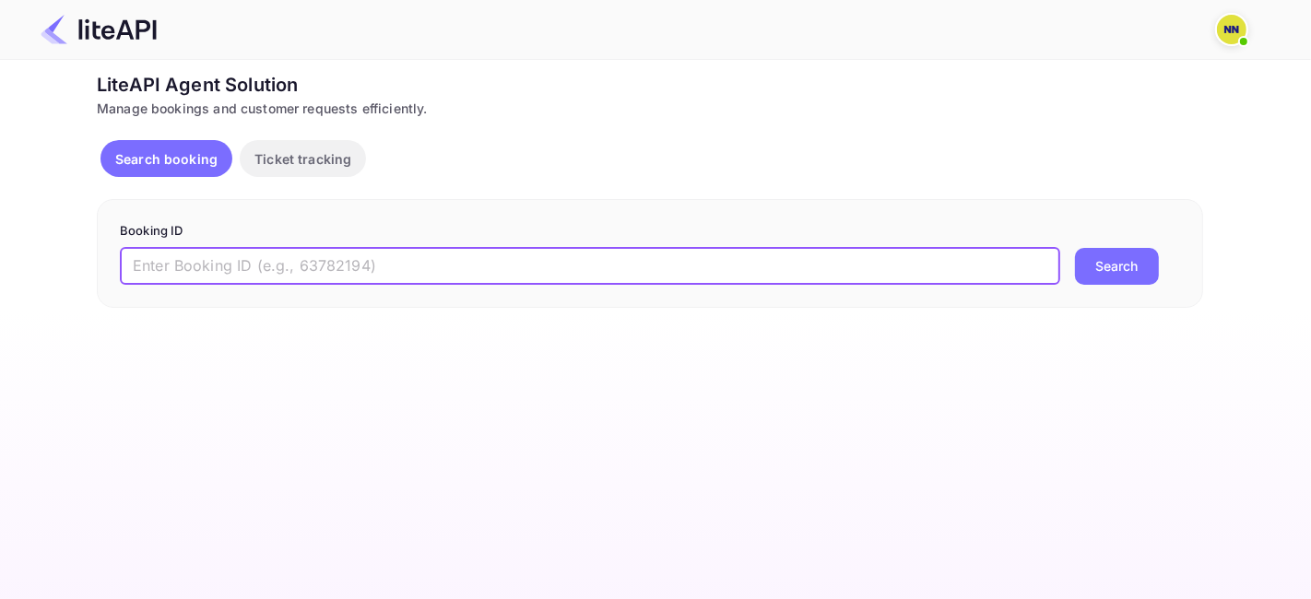
click at [180, 261] on input "text" at bounding box center [590, 266] width 940 height 37
paste input "7752378"
type input "7752378"
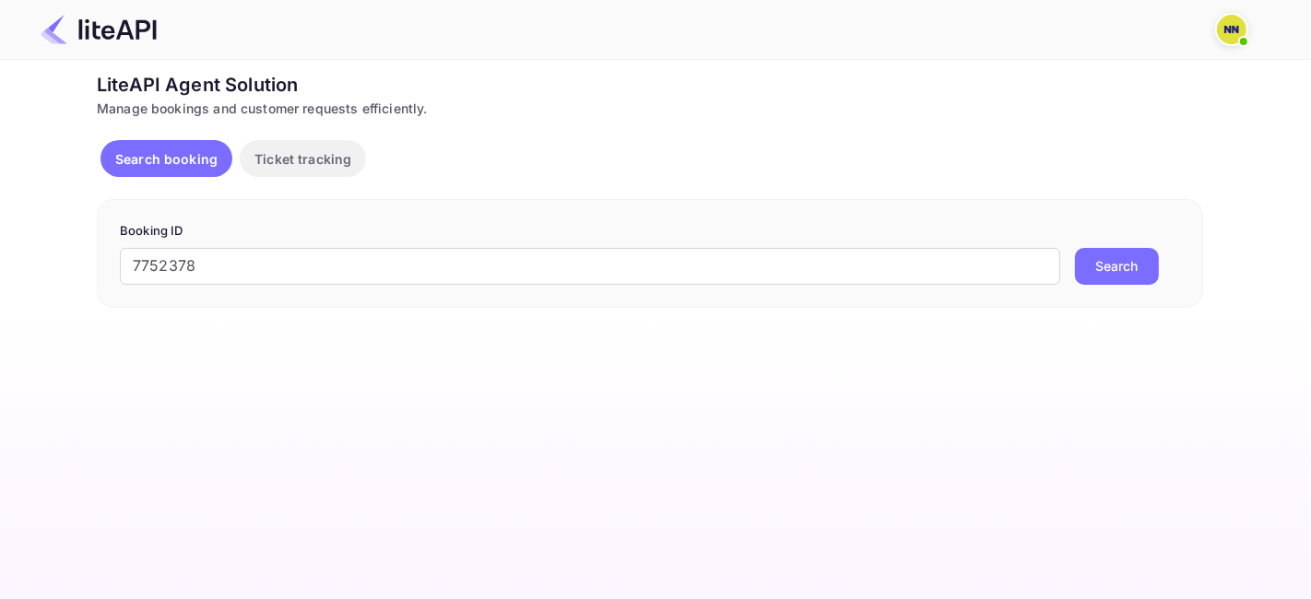
click at [1118, 273] on button "Search" at bounding box center [1117, 266] width 84 height 37
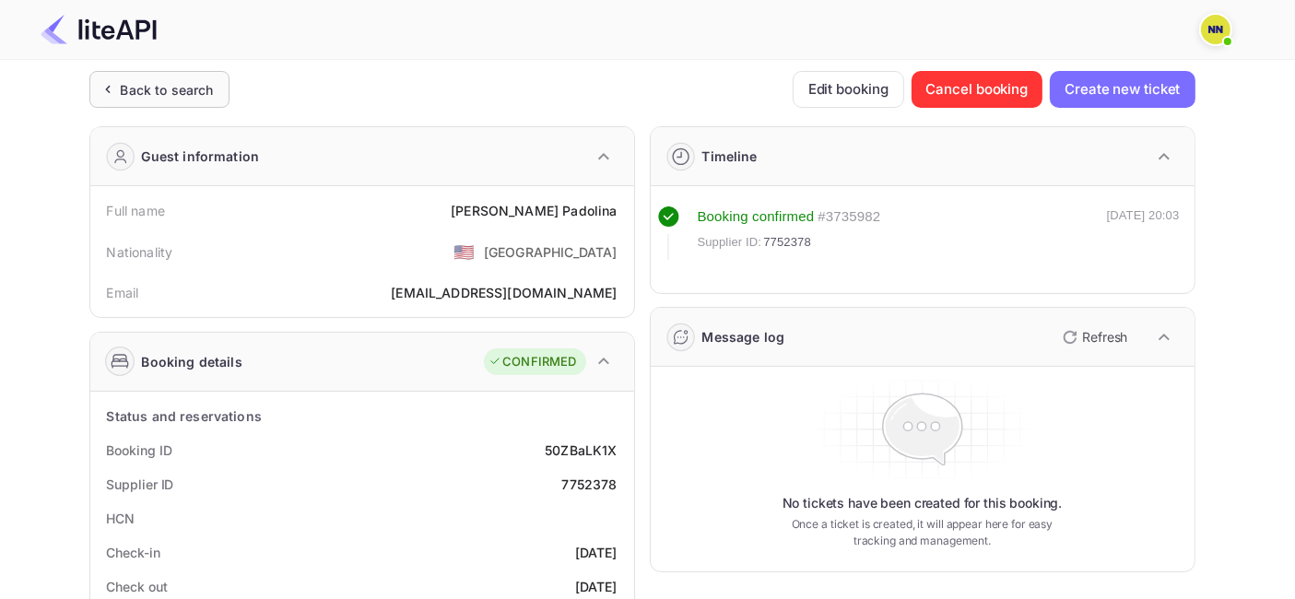
click at [184, 84] on div "Back to search" at bounding box center [167, 89] width 93 height 19
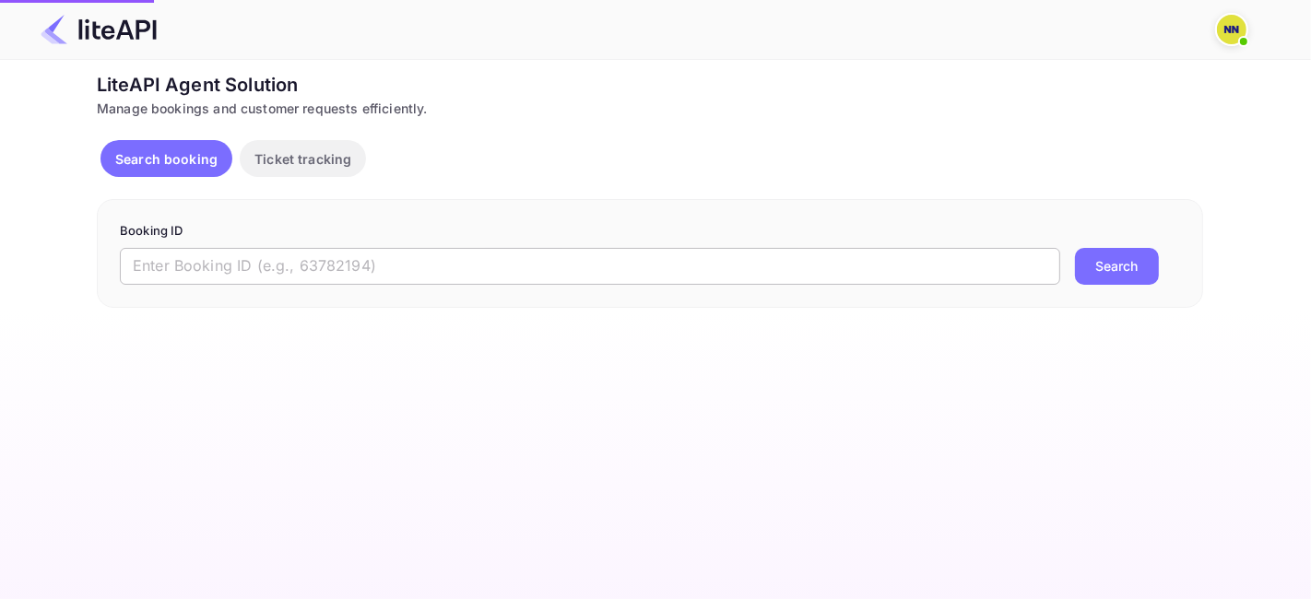
click at [192, 269] on input "text" at bounding box center [590, 266] width 940 height 37
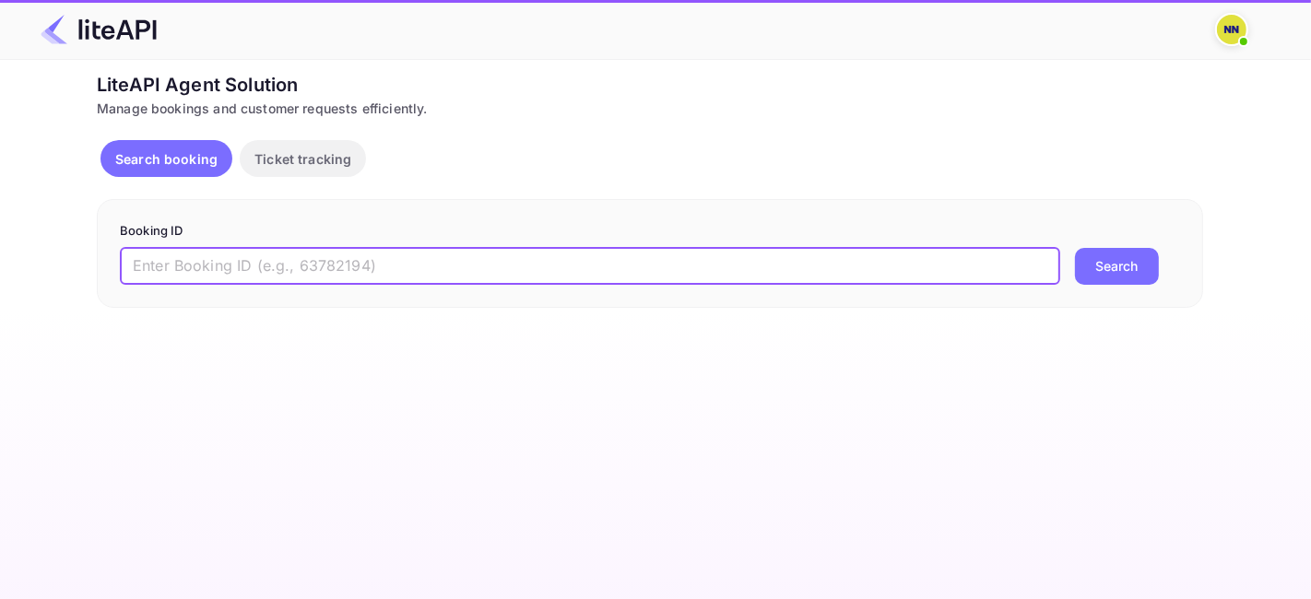
paste input "8893429"
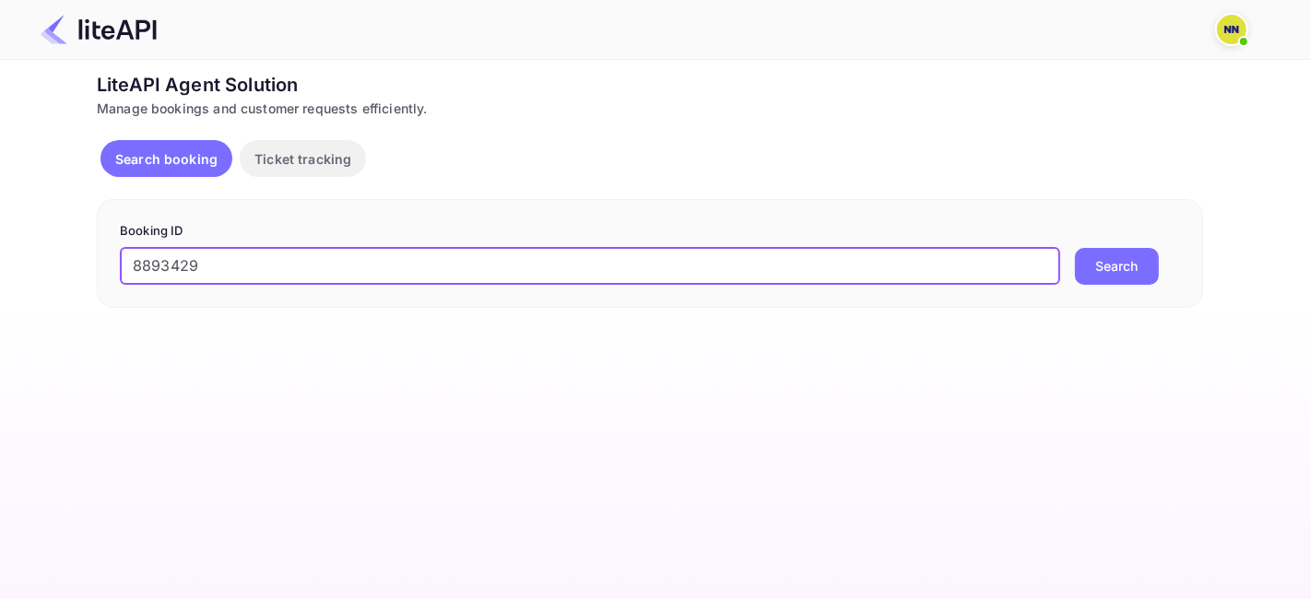
type input "8893429"
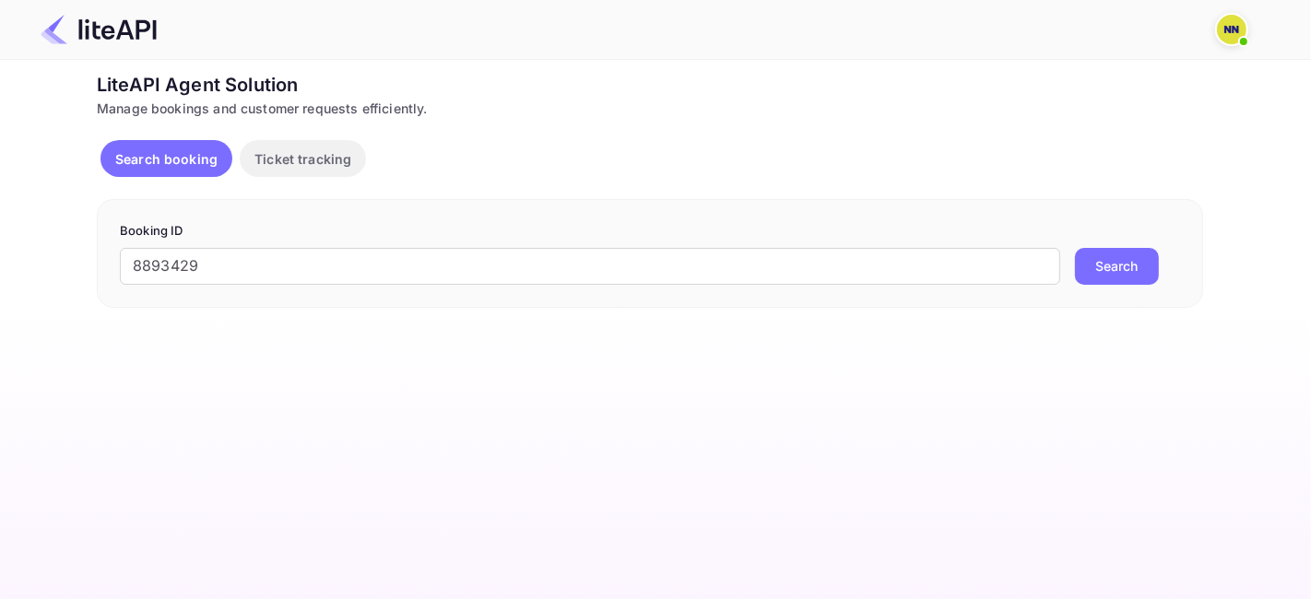
click at [1126, 267] on button "Search" at bounding box center [1117, 266] width 84 height 37
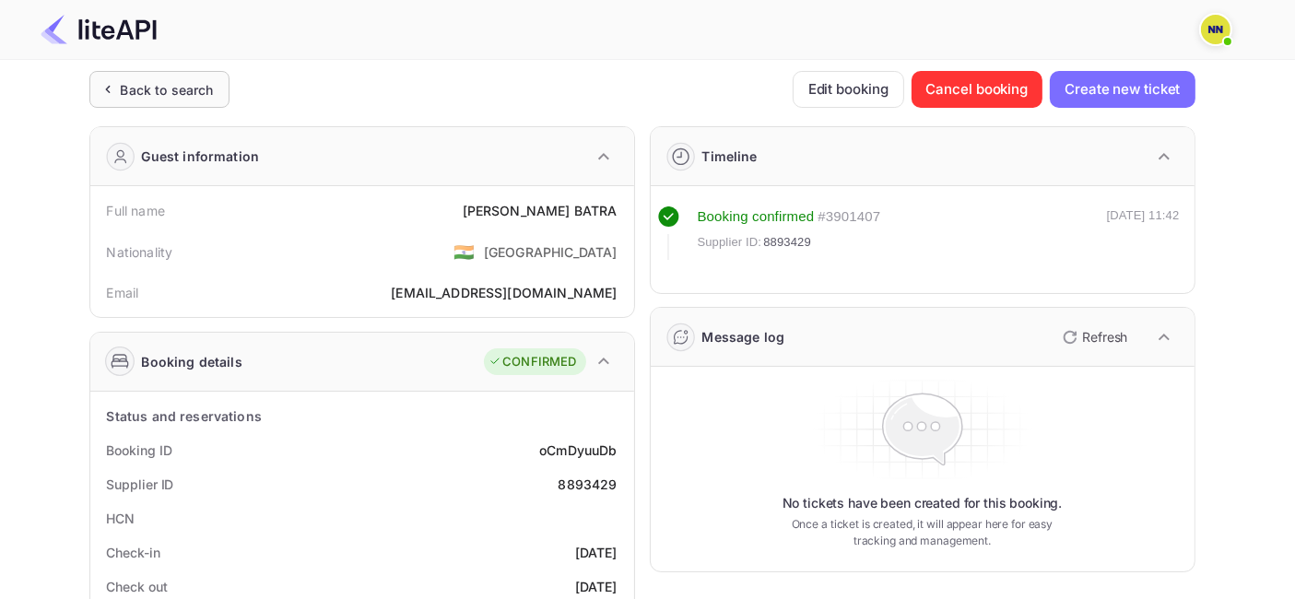
click at [168, 89] on div "Back to search" at bounding box center [167, 89] width 93 height 19
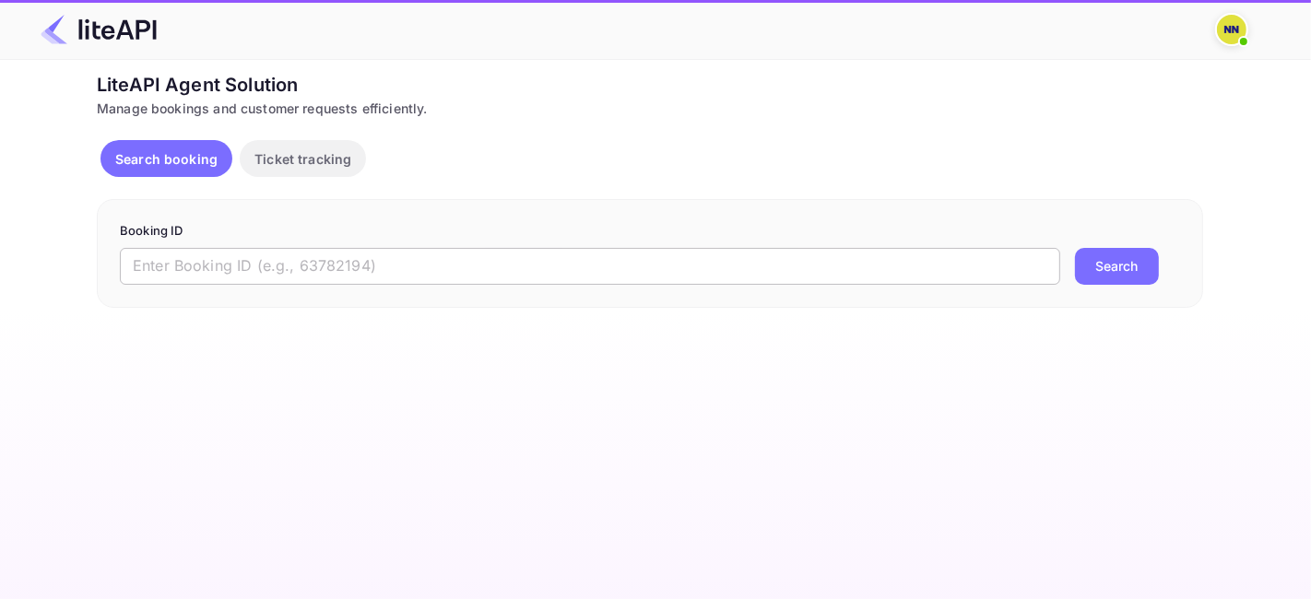
click at [282, 272] on input "text" at bounding box center [590, 266] width 940 height 37
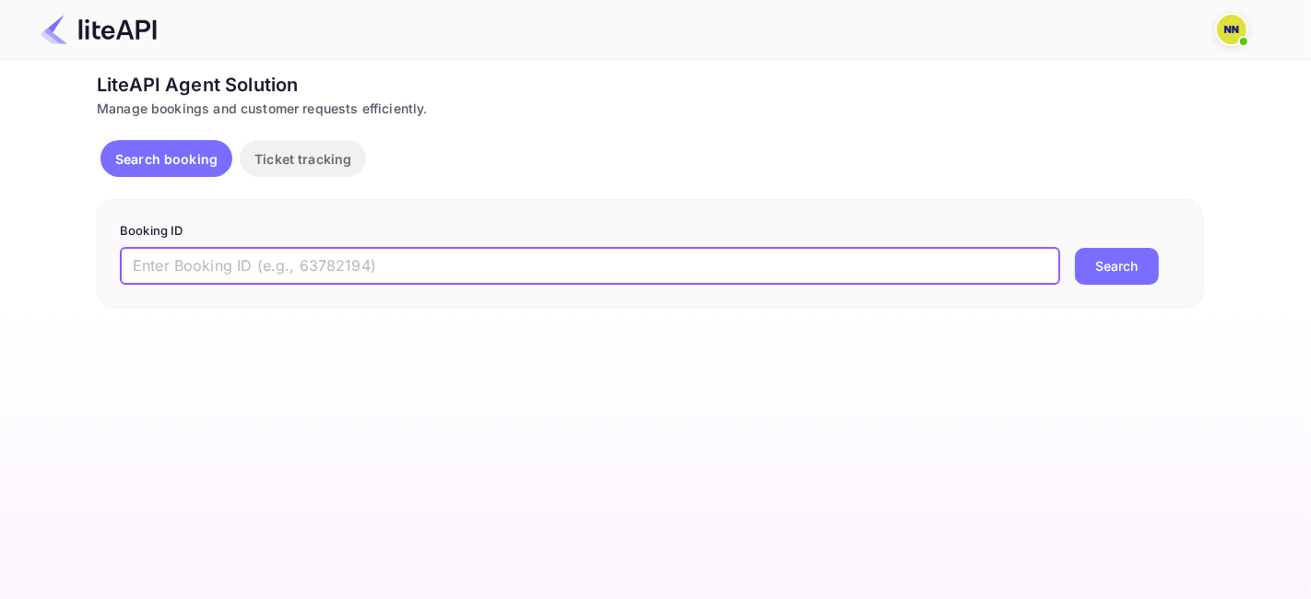
paste input "8518225"
type input "8518225"
click at [1129, 265] on button "Search" at bounding box center [1117, 266] width 84 height 37
